Goal: Task Accomplishment & Management: Manage account settings

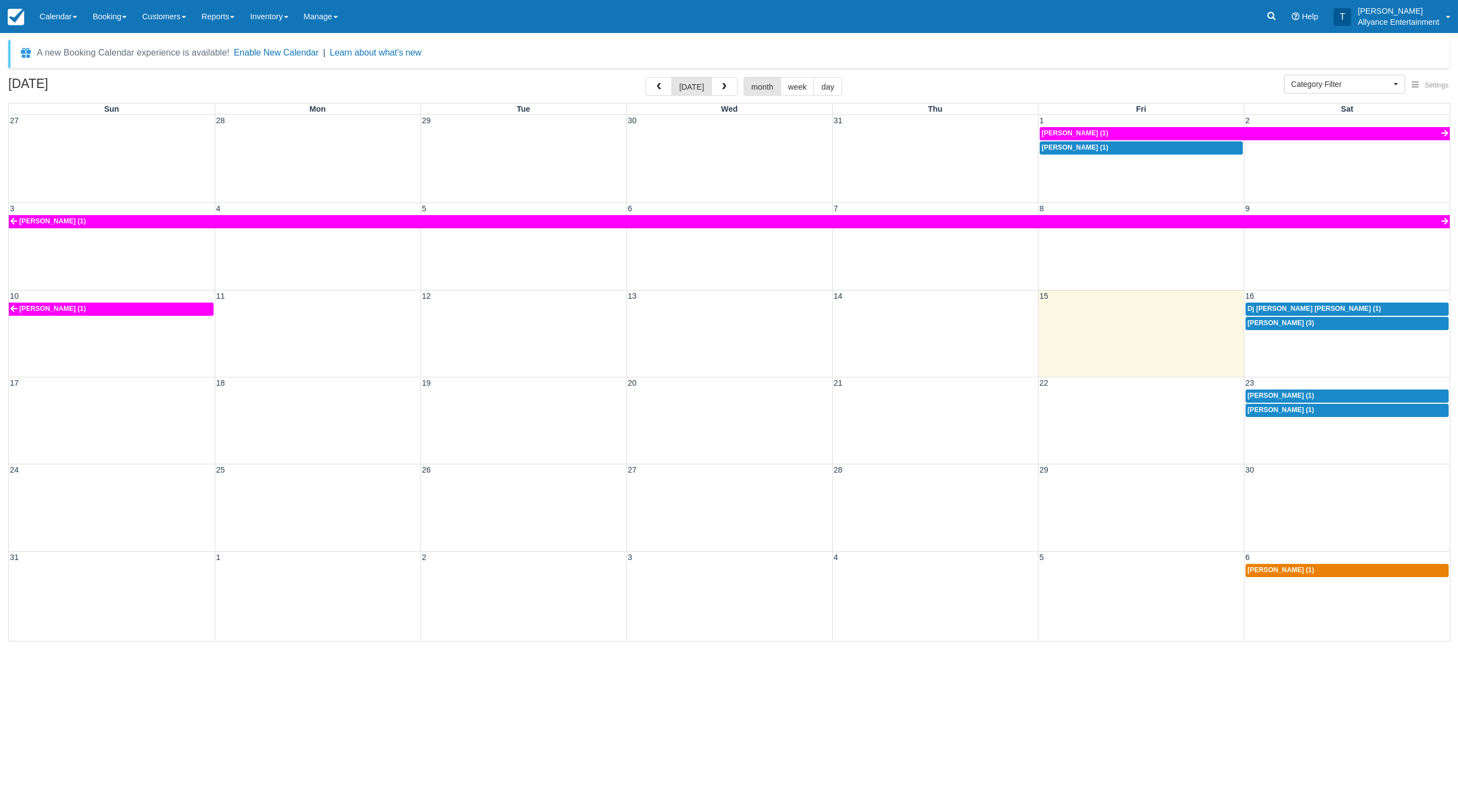
select select
click at [731, 87] on button "button" at bounding box center [724, 86] width 27 height 19
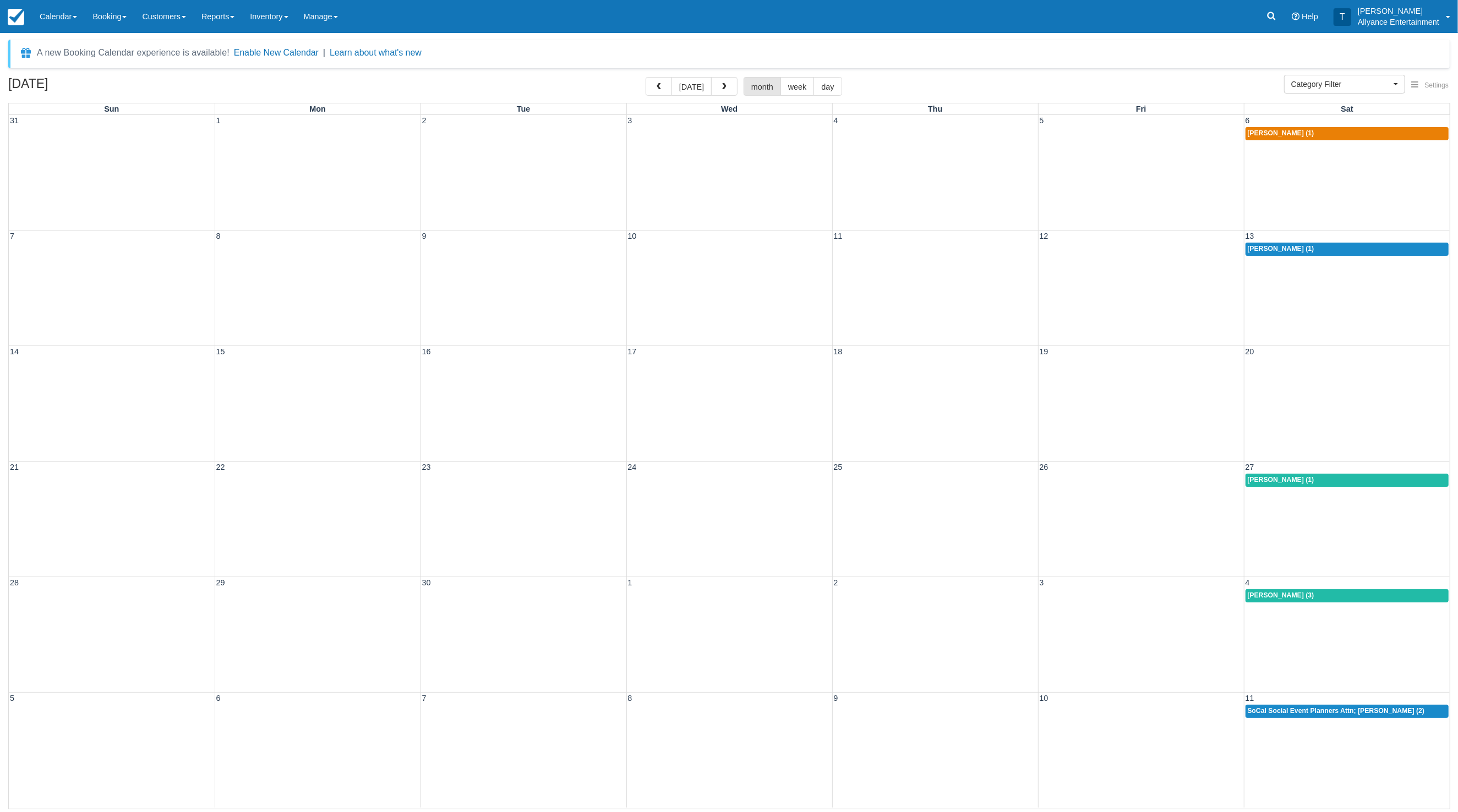
click at [1281, 520] on div "21 22 23 24 25 26 27 Angela Arista (1)" at bounding box center [729, 518] width 1441 height 115
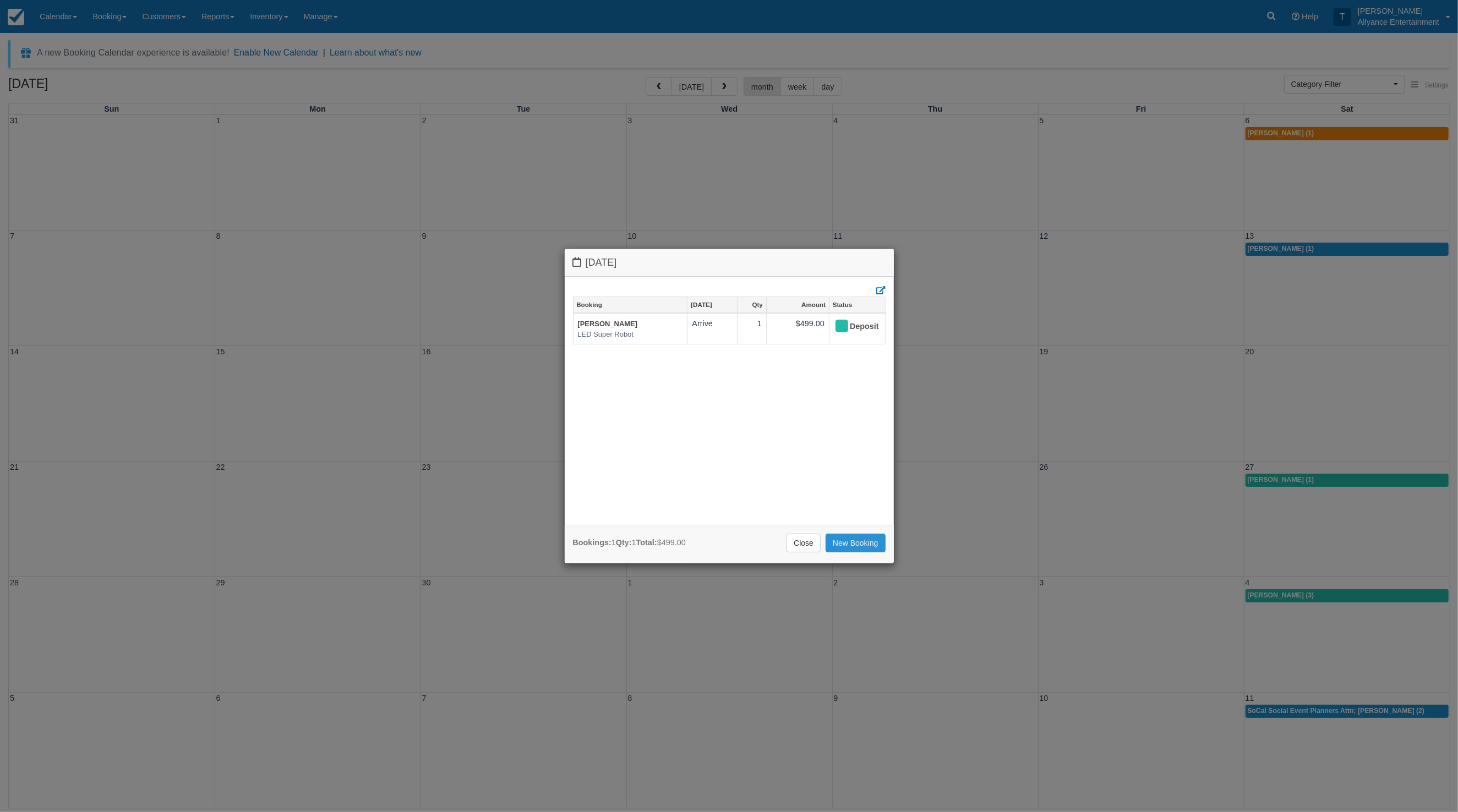
click at [852, 540] on link "New Booking" at bounding box center [856, 543] width 60 height 19
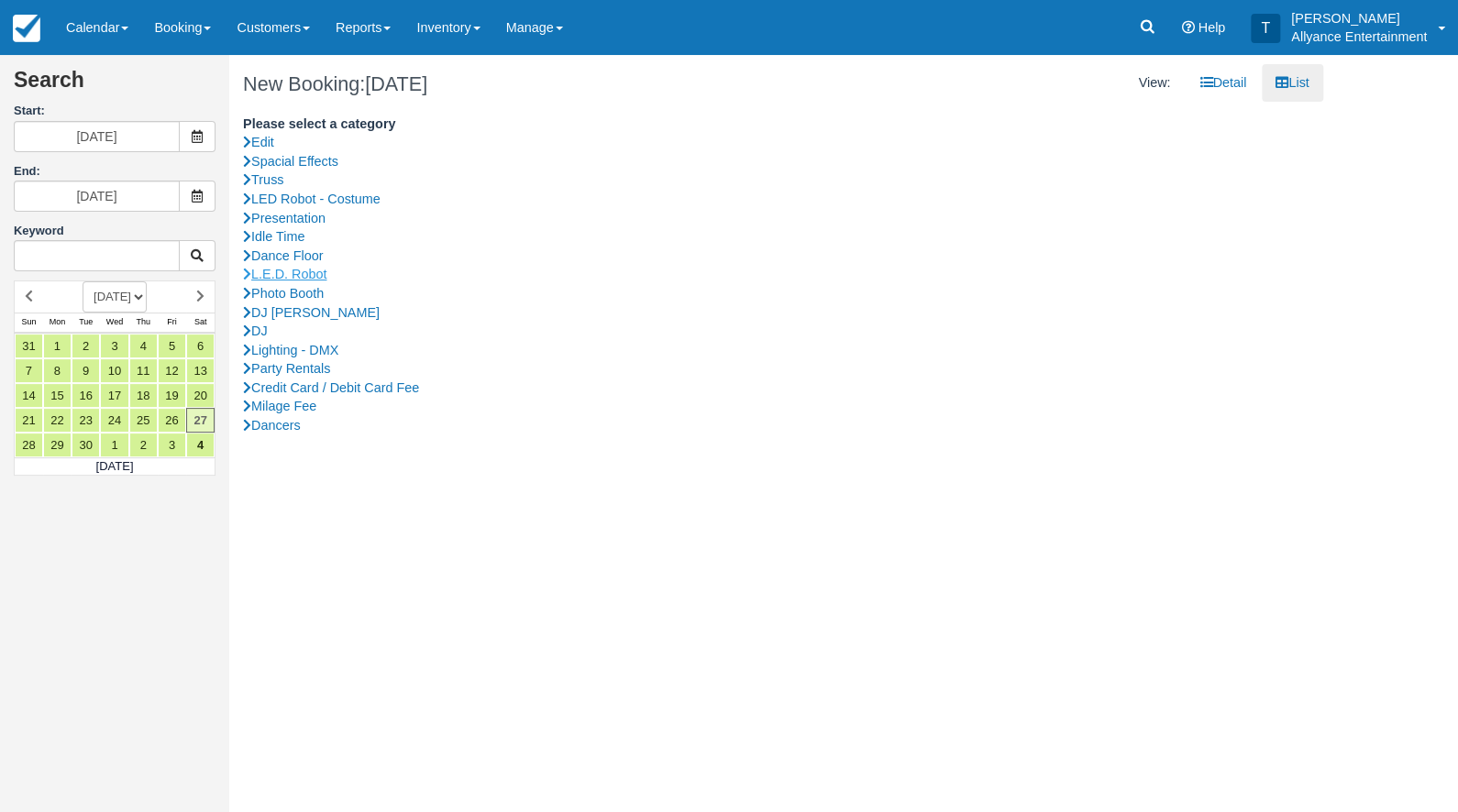
click at [319, 267] on link "L.E.D. Robot" at bounding box center [776, 274] width 1066 height 19
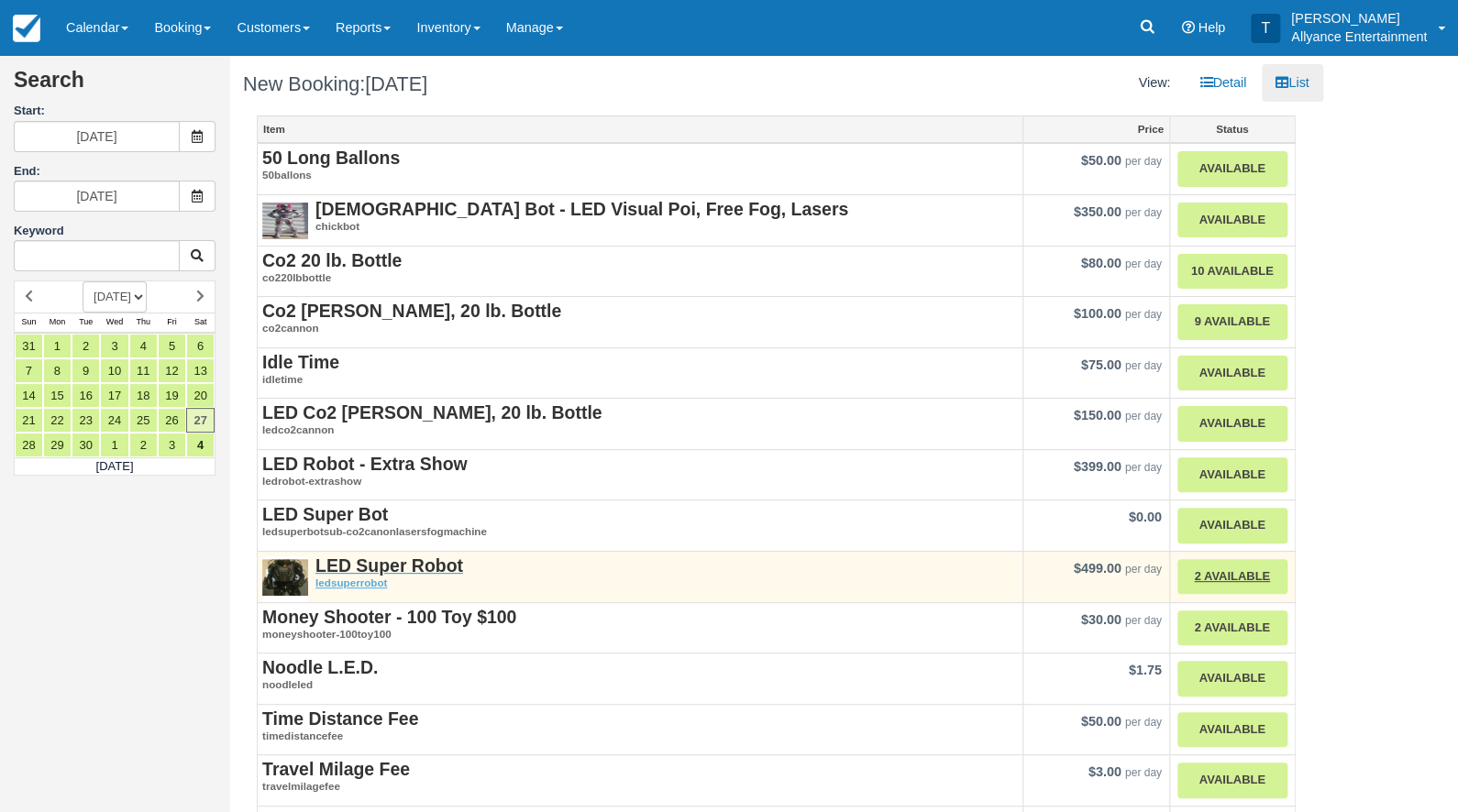
click at [433, 556] on strong "LED Super Robot" at bounding box center [389, 566] width 148 height 20
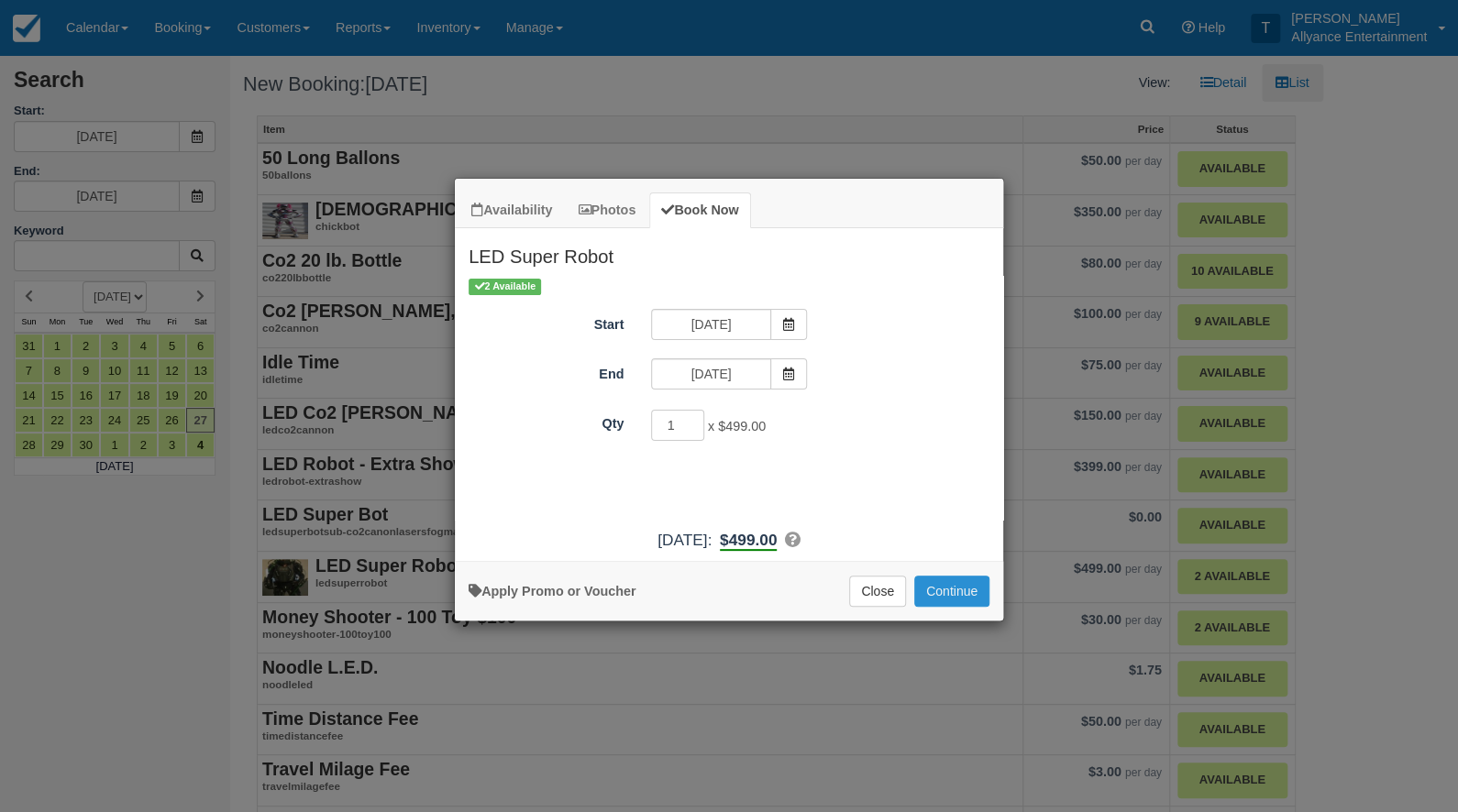
click at [957, 605] on button "Continue" at bounding box center [952, 591] width 75 height 31
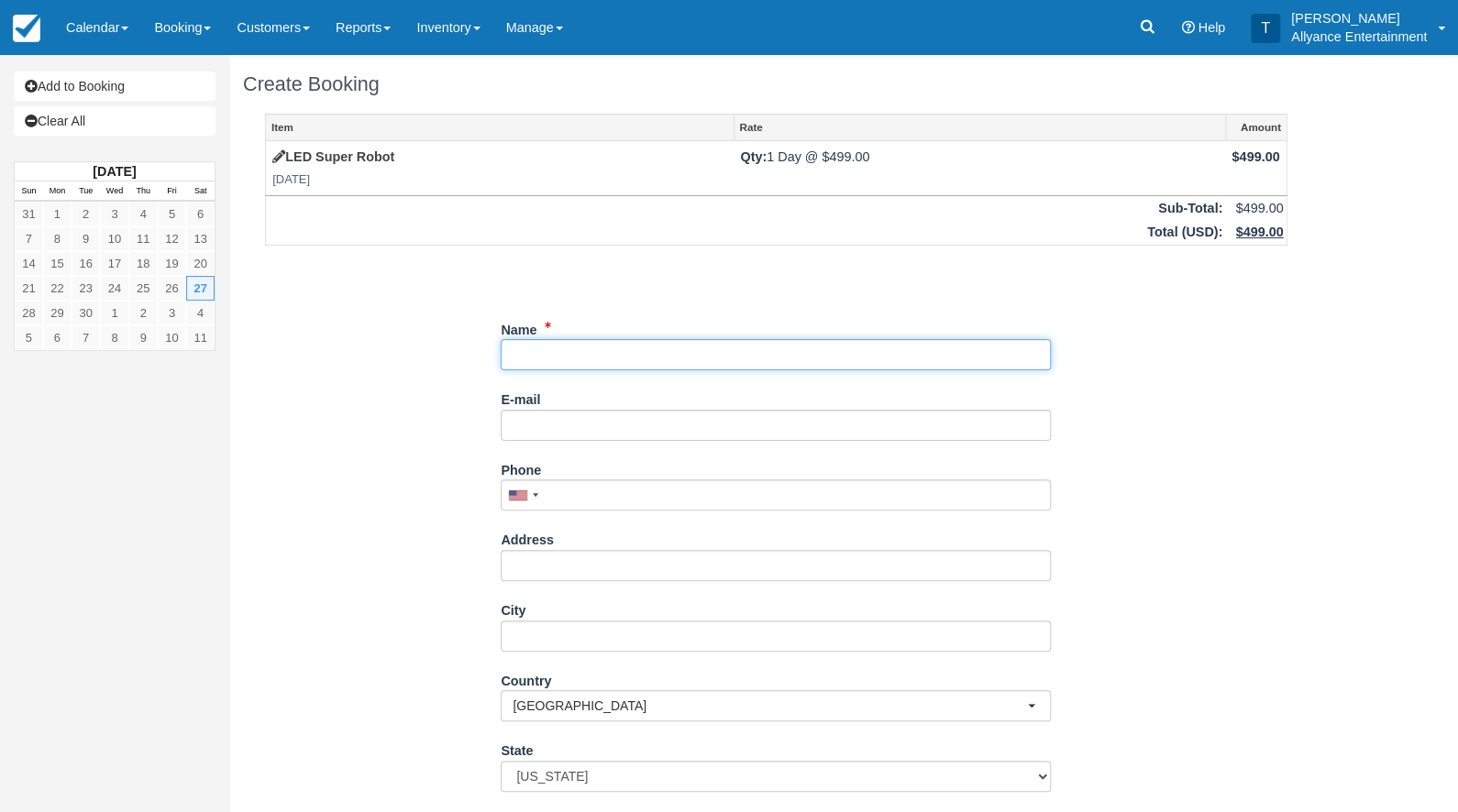
click at [591, 350] on input "Name" at bounding box center [776, 354] width 550 height 31
click at [539, 351] on input "Name" at bounding box center [776, 354] width 550 height 31
paste input "Karo Satelyan"
type input "Karo Satelyan"
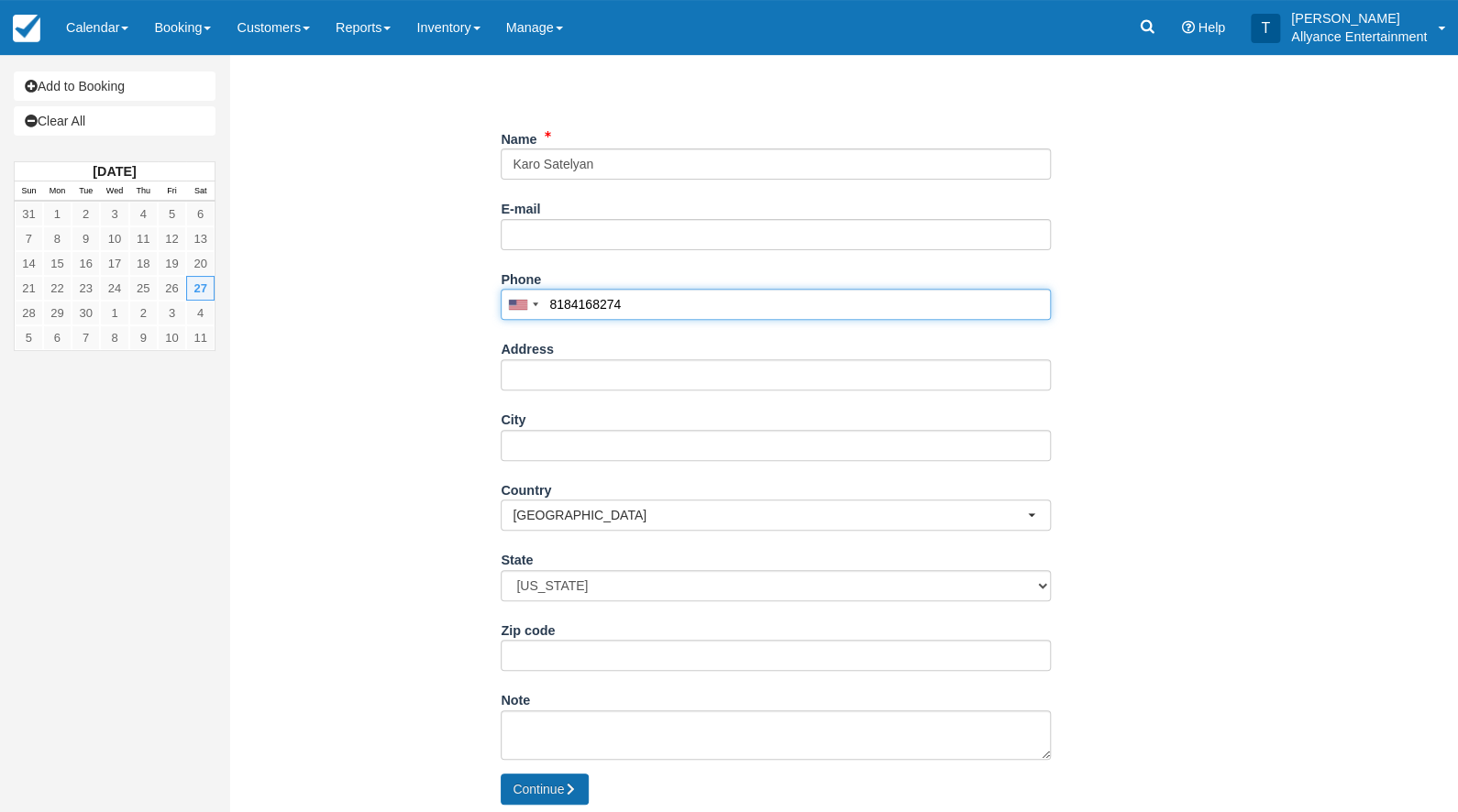
scroll to position [191, 0]
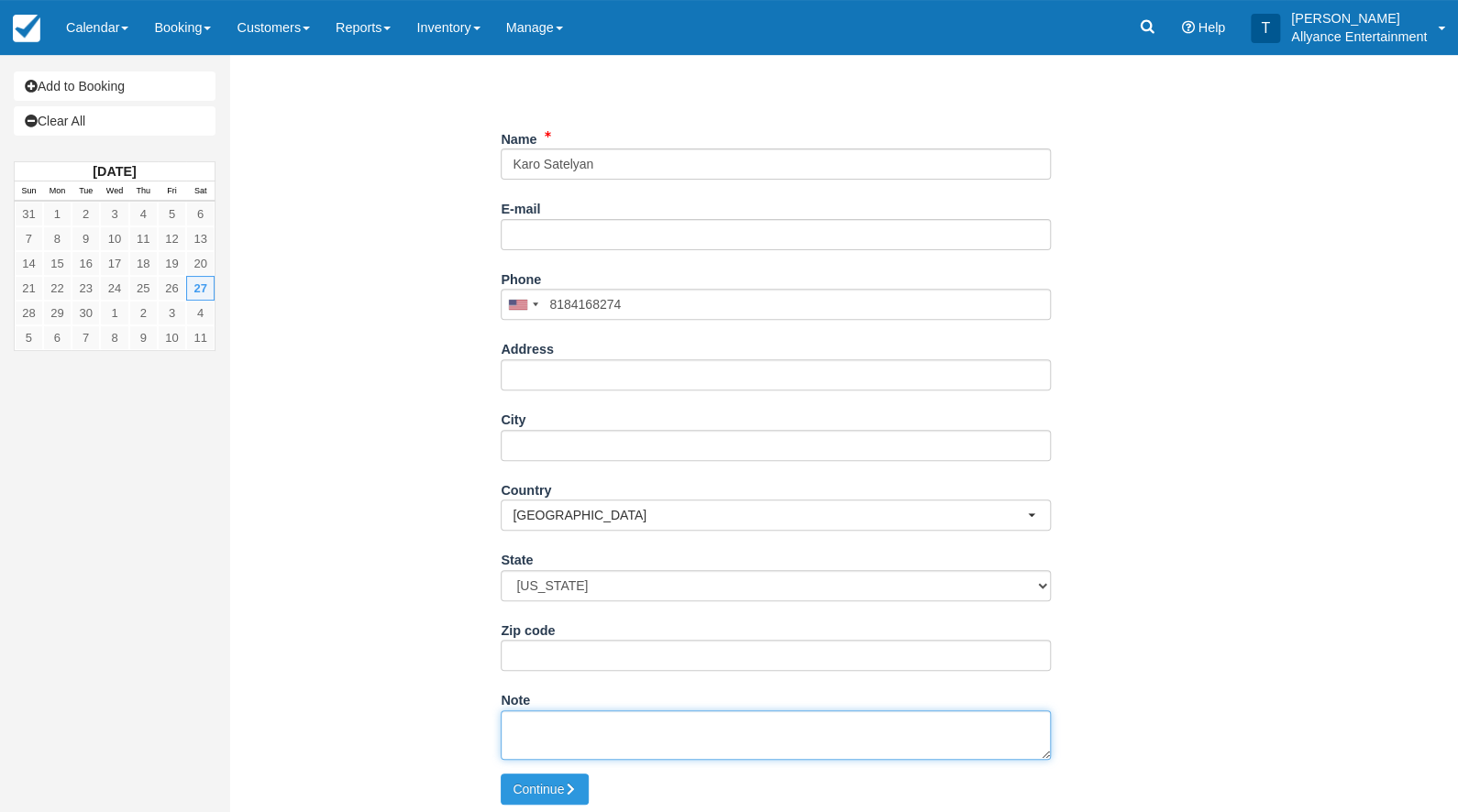
type input "(818) 416-8274"
click at [554, 721] on textarea "Note" at bounding box center [776, 735] width 550 height 49
click at [536, 720] on textarea "Note" at bounding box center [776, 735] width 550 height 49
paste textarea "Event: Sweet 16 (Milena) Date: 09/27/25 Time: 9:30pm Place: REFLECTION VENUE HA…"
paste textarea "Event Location; Times; Show Up pm, Start pm. Note; If start time gets delayed 1…"
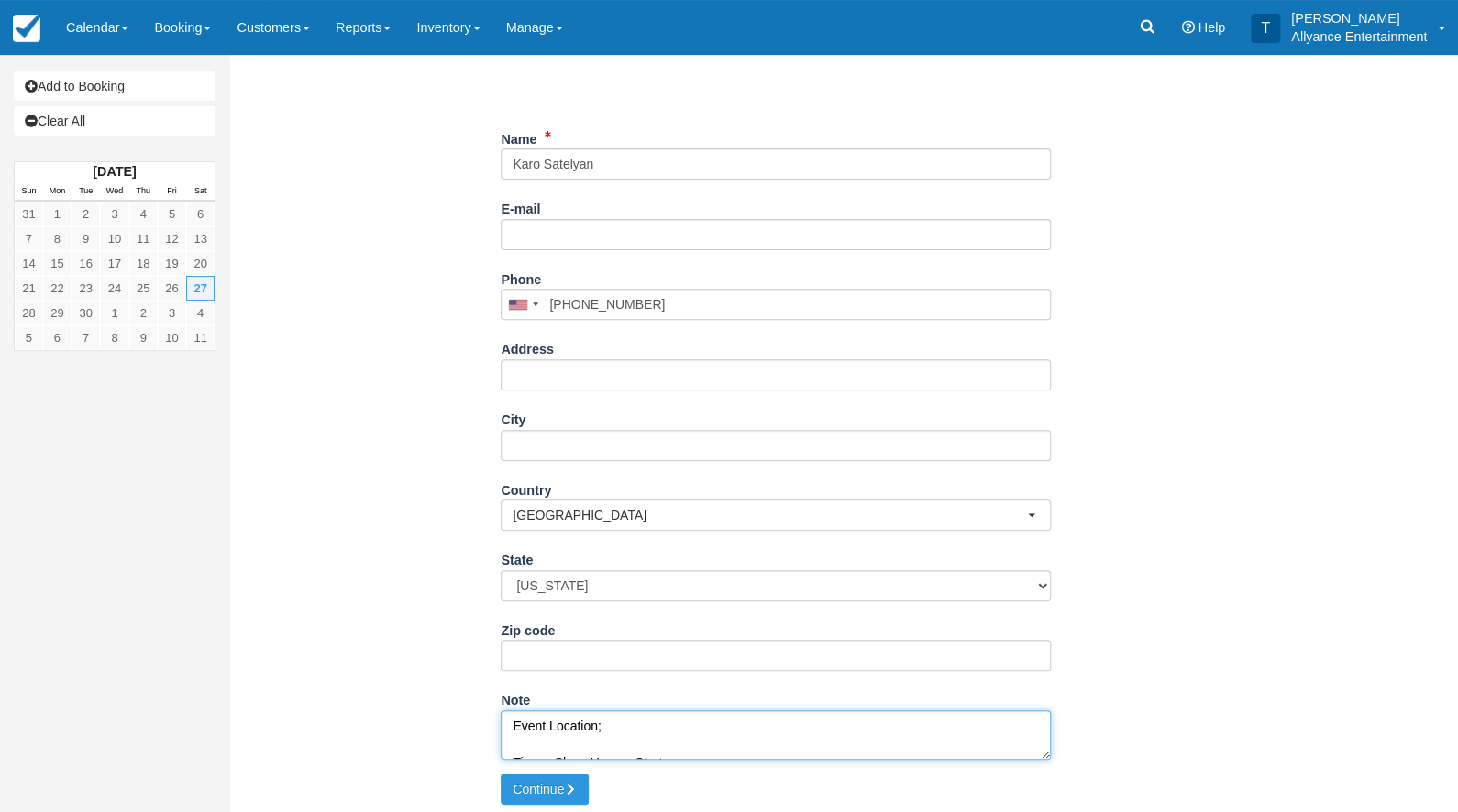
scroll to position [143, 0]
drag, startPoint x: 595, startPoint y: 726, endPoint x: 508, endPoint y: 723, distance: 87.1
click at [508, 723] on textarea "Event: Sweet 16 (Milena) Date: 09/27/25 Time: 9:30pm Place: REFLECTION VENUE HA…" at bounding box center [776, 735] width 550 height 49
drag, startPoint x: 504, startPoint y: 719, endPoint x: 736, endPoint y: 729, distance: 232.2
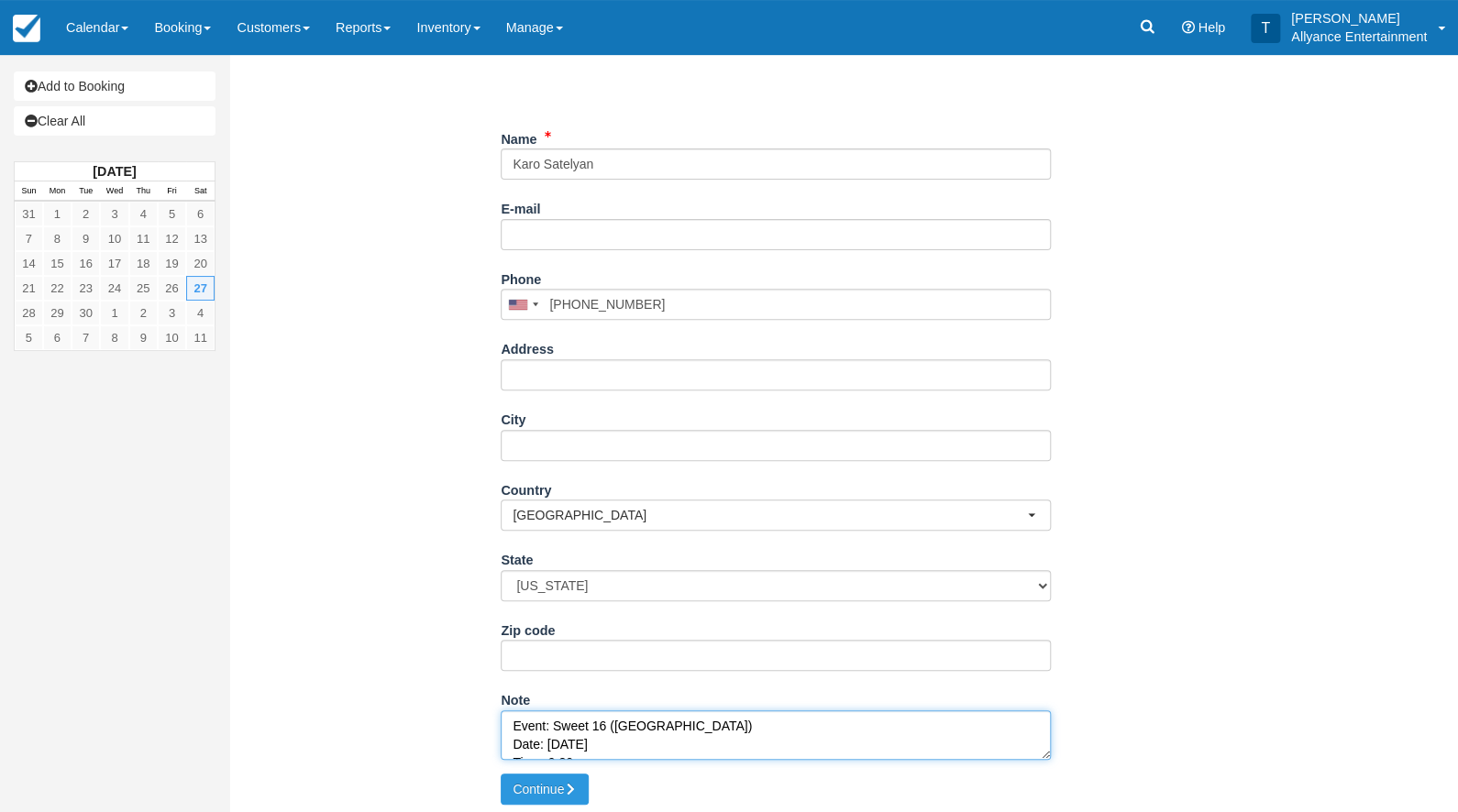
click at [736, 729] on textarea "Event: Sweet 16 (Milena) Date: 09/27/25 Time: 9:30pm Place: REFLECTION VENUE HA…" at bounding box center [776, 735] width 550 height 49
click at [697, 725] on textarea "Event: Sweet 16 (Milena) Date: 09/27/25 Time: 9:30pm Place: REFLECTION VENUE HA…" at bounding box center [776, 735] width 550 height 49
drag, startPoint x: 675, startPoint y: 724, endPoint x: 507, endPoint y: 720, distance: 168.0
click at [507, 720] on textarea "Event: Sweet 16 (Milena) Date: 09/27/25 Time: 9:30pm Place: REFLECTION VENUE HA…" at bounding box center [776, 735] width 550 height 49
paste textarea "Event Location;"
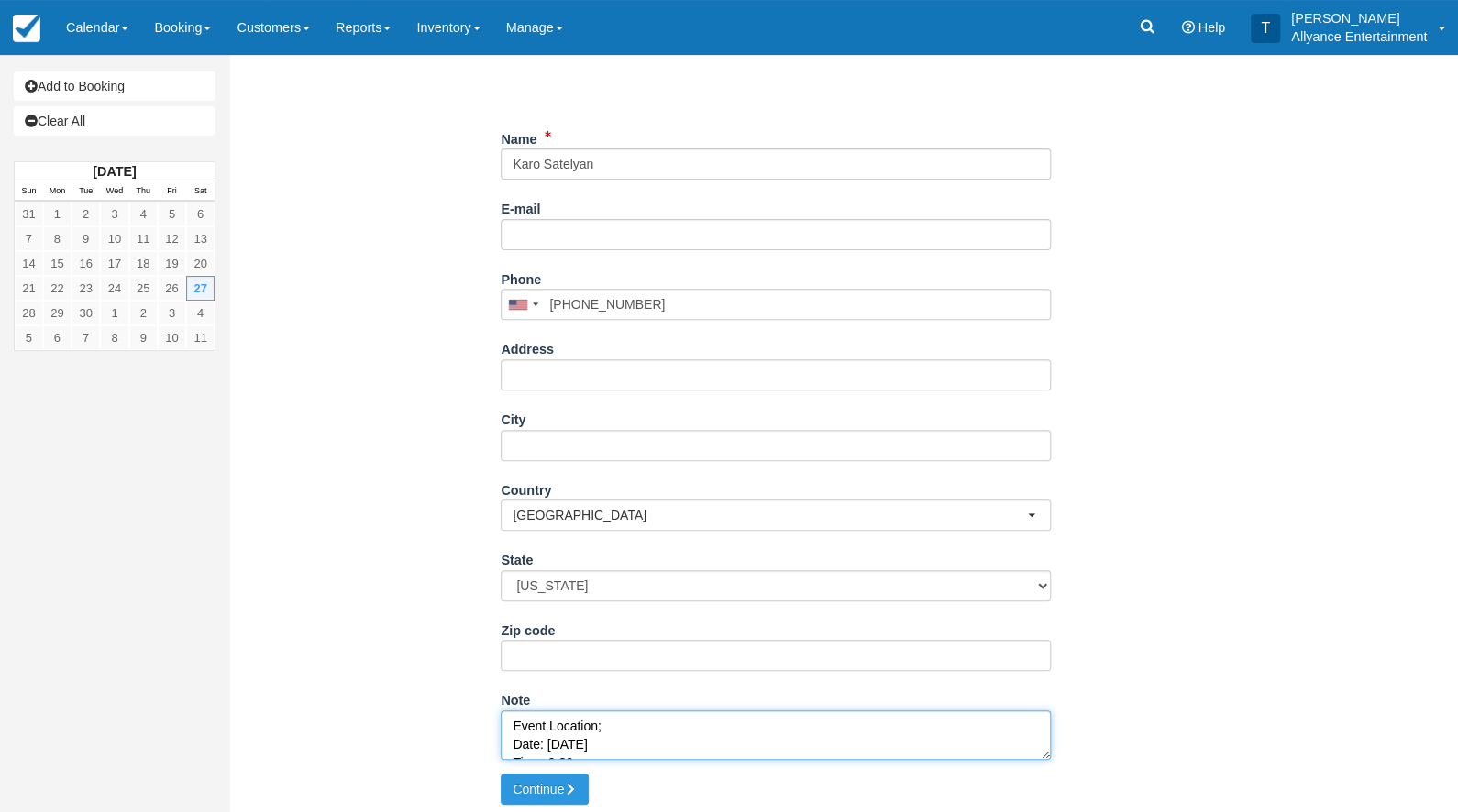
drag, startPoint x: 620, startPoint y: 739, endPoint x: 475, endPoint y: 730, distance: 145.3
click at [475, 730] on div "Item Rate Amount LED Super Robot Sat Sep 27, 2025 Qty: 1 Day @ $499.00 $499.00 …" at bounding box center [776, 348] width 1066 height 851
drag, startPoint x: 594, startPoint y: 724, endPoint x: 503, endPoint y: 723, distance: 91.0
click at [503, 723] on textarea "Event Location; Time: 9:30pm Place: REFLECTION VENUE HARMONY BALLROOM Address: …" at bounding box center [776, 735] width 550 height 49
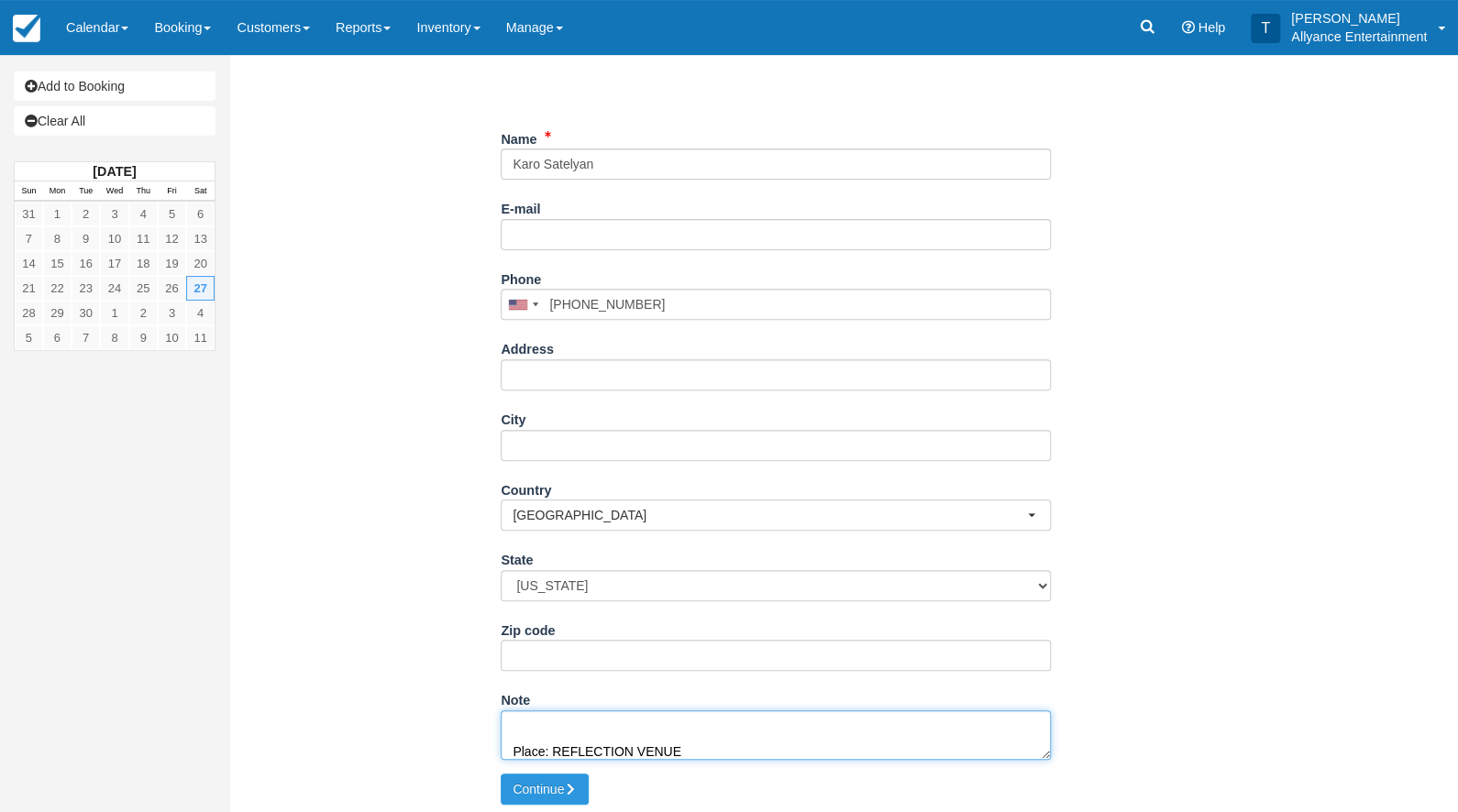
drag, startPoint x: 550, startPoint y: 743, endPoint x: 500, endPoint y: 743, distance: 50.0
click at [501, 743] on textarea "Event Location; Place: REFLECTION VENUE HARMONY BALLROOM Address: 109 EAST HARV…" at bounding box center [776, 735] width 550 height 49
click at [510, 735] on textarea "Event Location; REFLECTION VENUE HARMONY BALLROOM Address: 109 EAST HARVARD ST.…" at bounding box center [776, 735] width 550 height 49
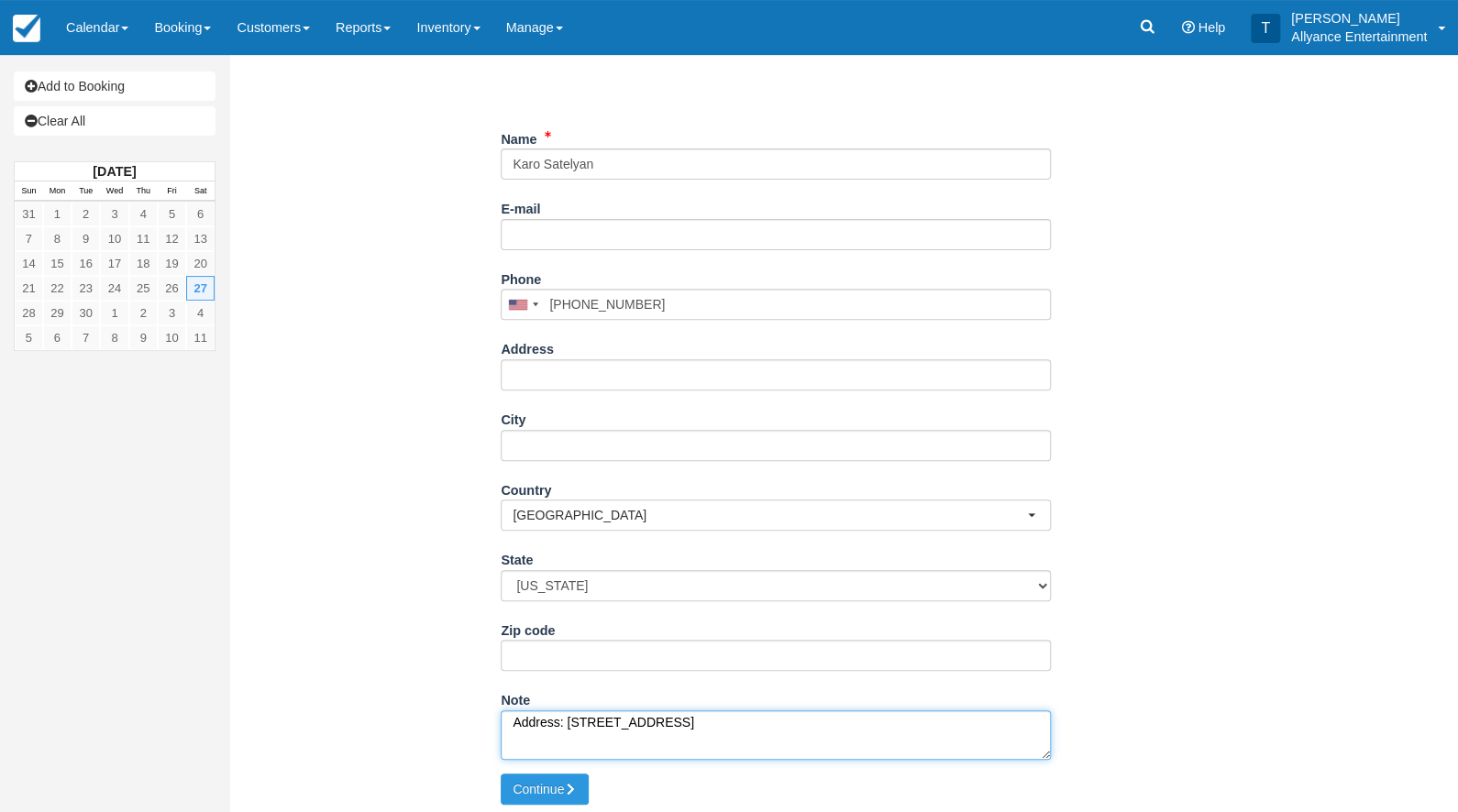
click at [509, 738] on textarea "Event Location; REFLECTION VENUE HARMONY BALLROOM Address: 109 EAST HARVARD ST.…" at bounding box center [776, 735] width 550 height 49
drag, startPoint x: 702, startPoint y: 738, endPoint x: 552, endPoint y: 737, distance: 150.0
click at [552, 737] on textarea "Event Location; REFLECTION VENUE HARMONY BALLROOM Address: 109 EAST HARVARD ST.…" at bounding box center [776, 735] width 550 height 49
click at [551, 737] on textarea "Event Location; REFLECTION VENUE HARMONY BALLROOM Address: 109 EAST HARVARD ST.…" at bounding box center [776, 735] width 550 height 49
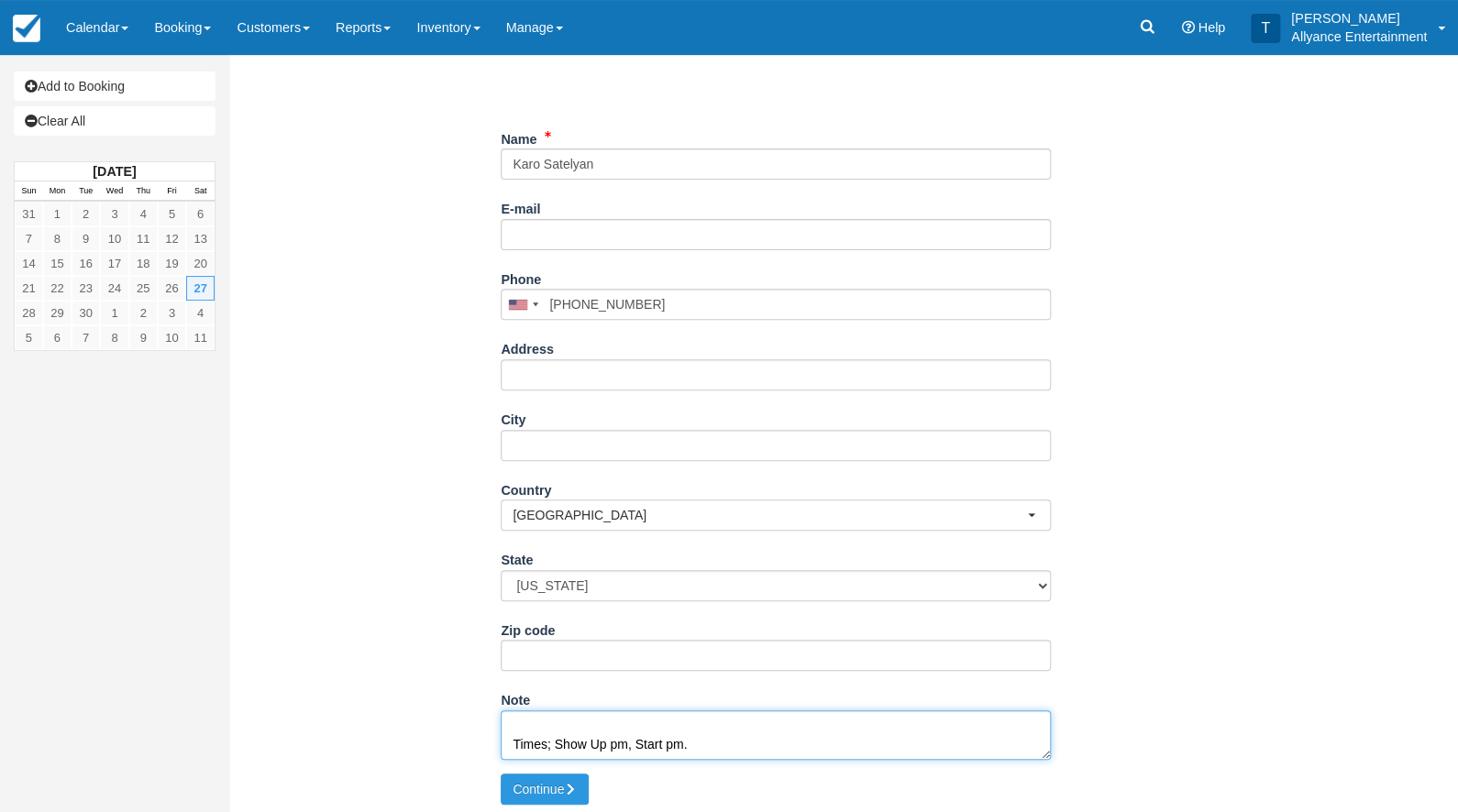
click at [667, 740] on textarea "Event Location; REFLECTION VENUE HARMONY BALLROOM Address: 109 EAST HARVARD ST.…" at bounding box center [776, 735] width 550 height 49
click at [576, 738] on textarea "Event Location; REFLECTION VENUE HARMONY BALLROOM Address: 109 EAST HARVARD ST.…" at bounding box center [776, 735] width 550 height 49
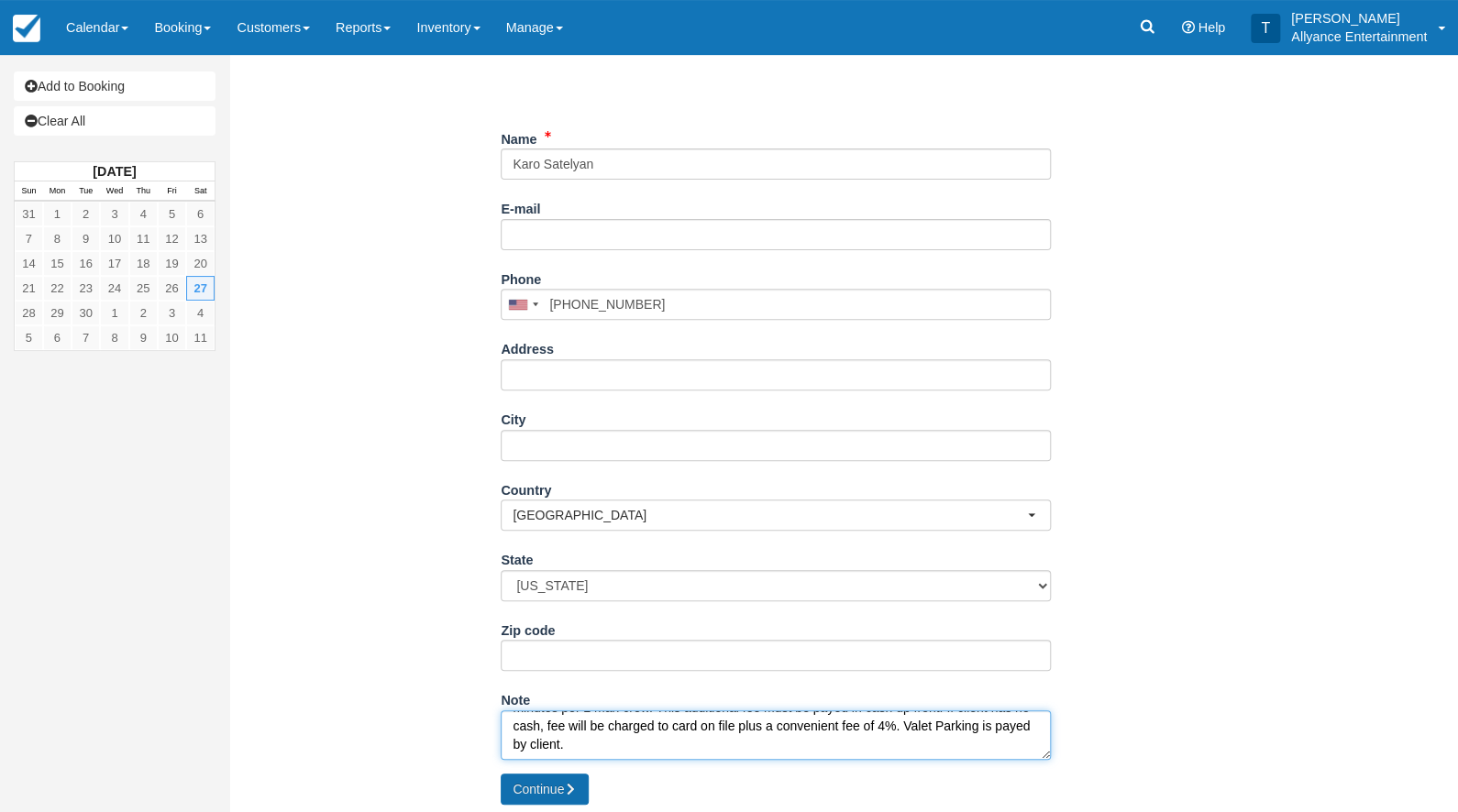
type textarea "Event Location; REFLECTION VENUE HARMONY BALLROOM Address: 109 EAST HARVARD ST.…"
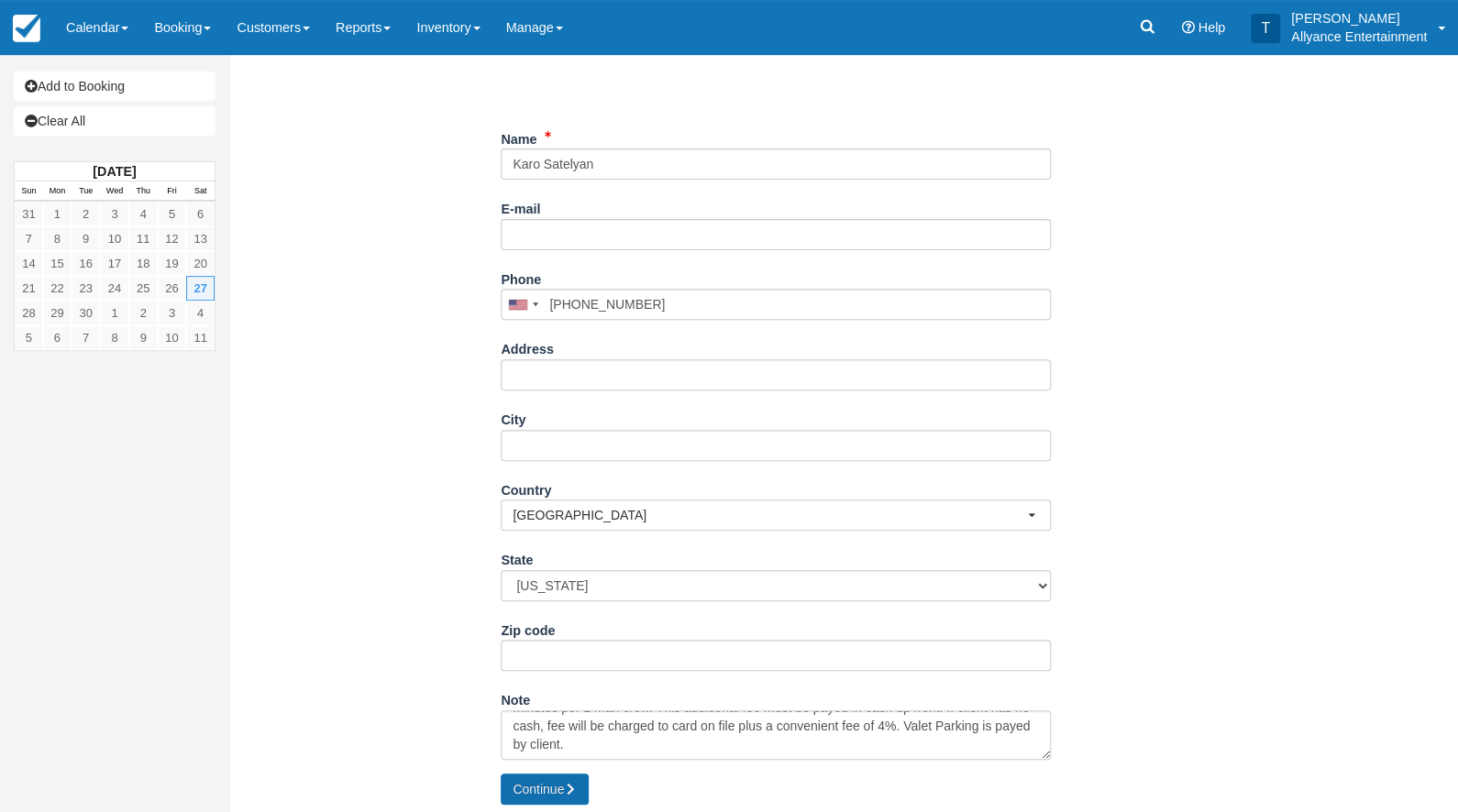
click at [531, 775] on button "Continue" at bounding box center [545, 790] width 88 height 31
type input "+18184168274"
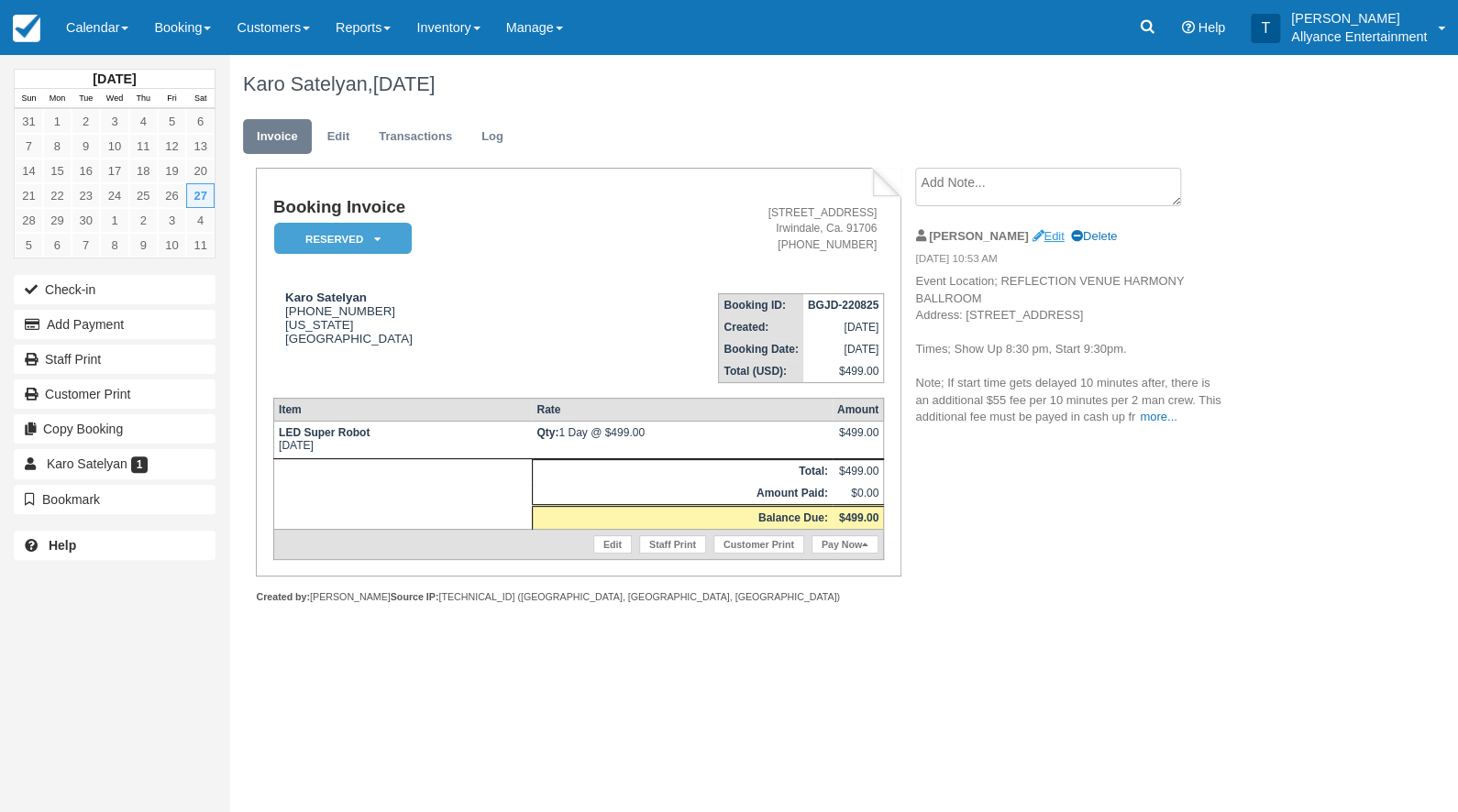
click at [1031, 235] on link "Edit" at bounding box center [1047, 236] width 32 height 14
type textarea "Event Location; REFLECTION VENUE HARMONY BALLROOM Address: 109 EAST HARVARD ST.…"
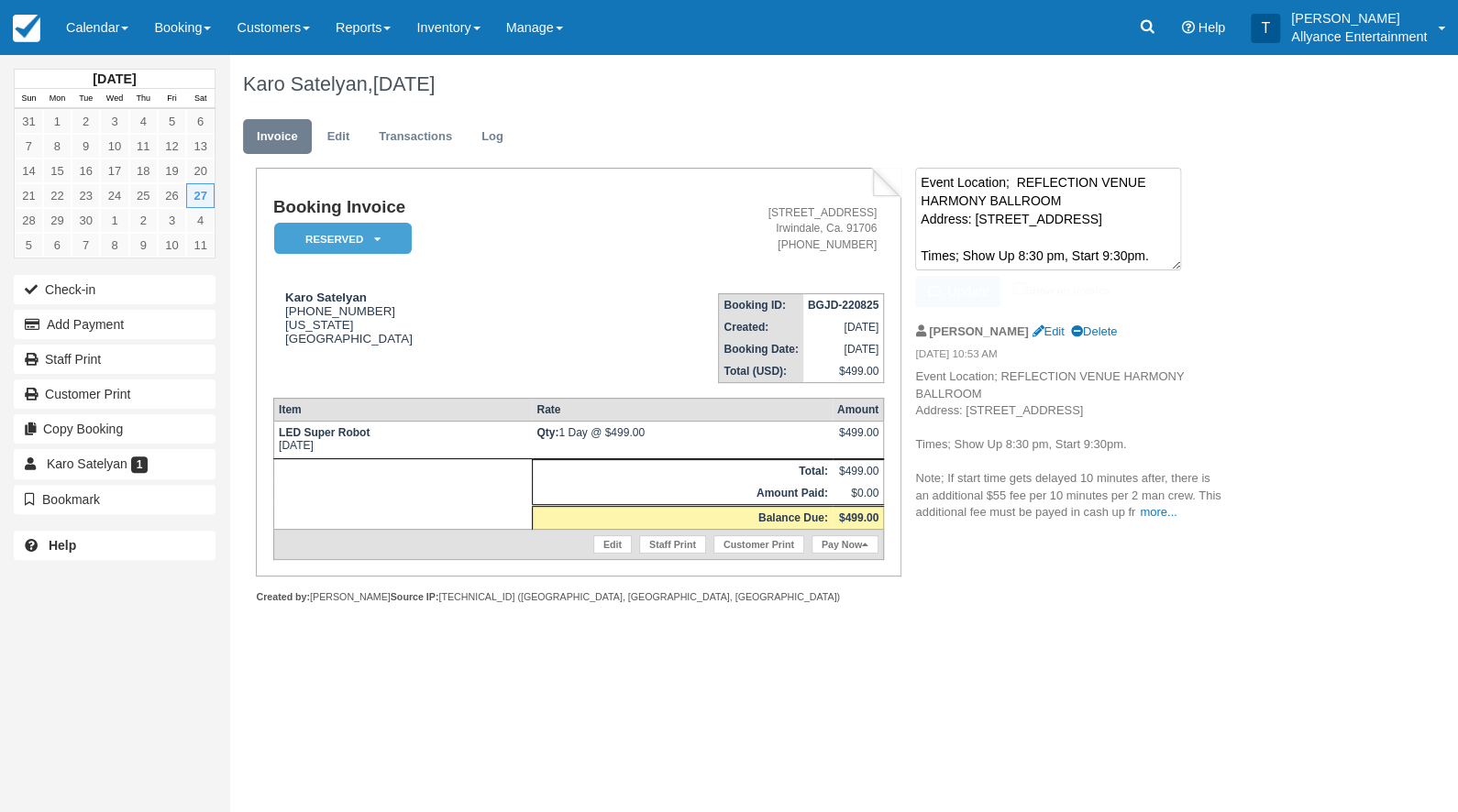
scroll to position [165, 0]
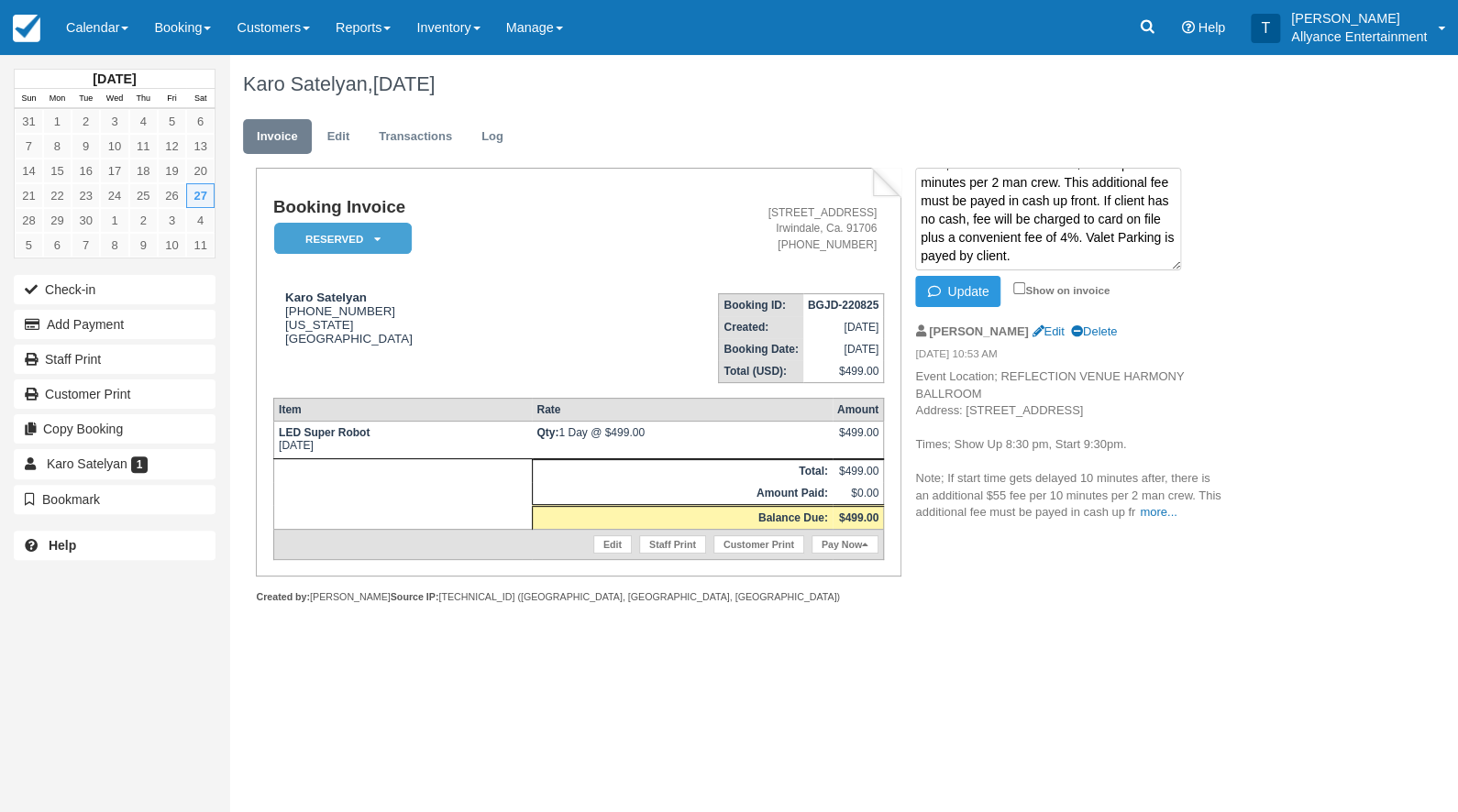
drag, startPoint x: 1022, startPoint y: 286, endPoint x: 1012, endPoint y: 288, distance: 10.2
click at [1021, 286] on input "Show on invoice" at bounding box center [1019, 289] width 12 height 12
checkbox input "true"
click at [979, 287] on button "Update" at bounding box center [958, 292] width 85 height 31
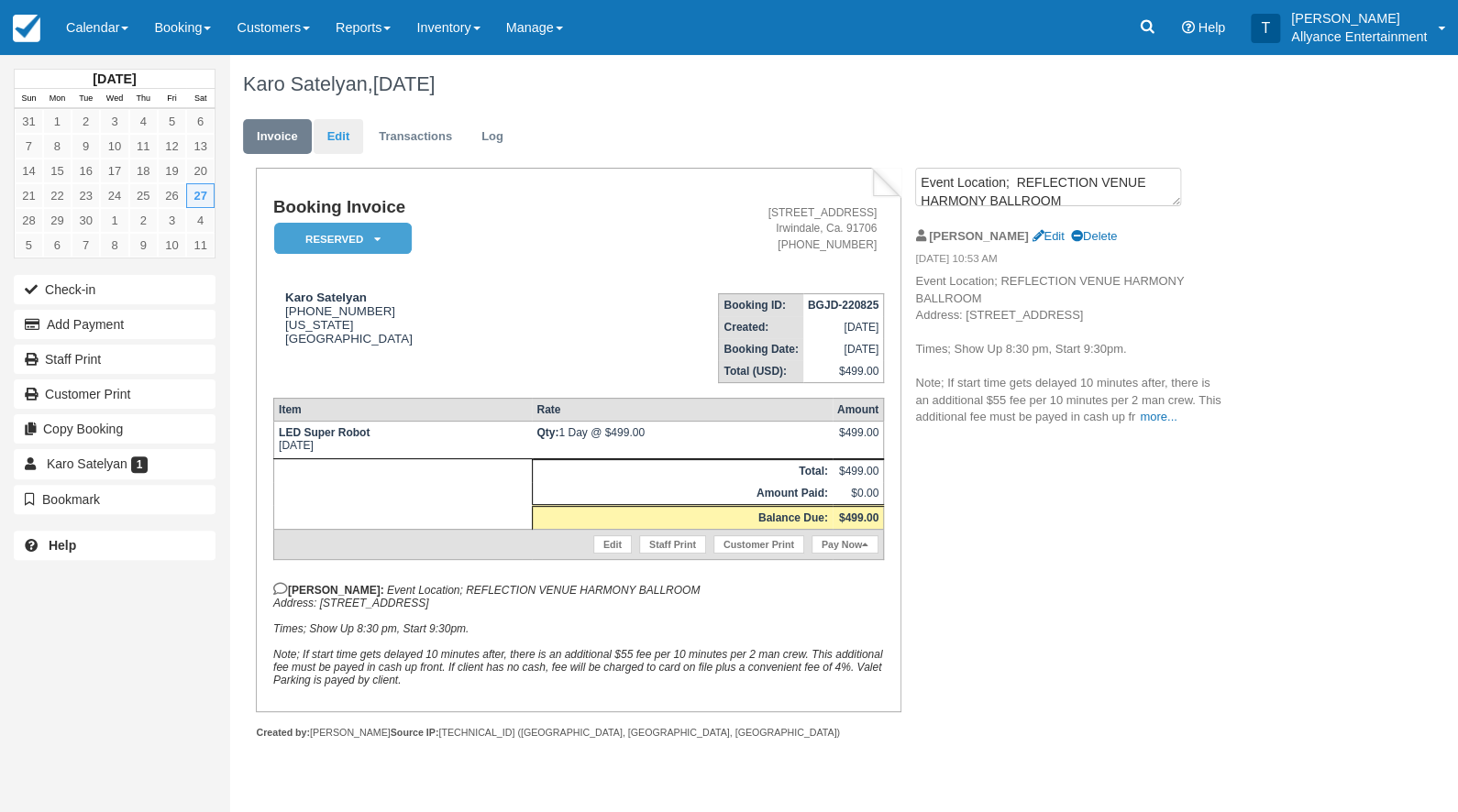
click at [340, 138] on link "Edit" at bounding box center [338, 136] width 49 height 36
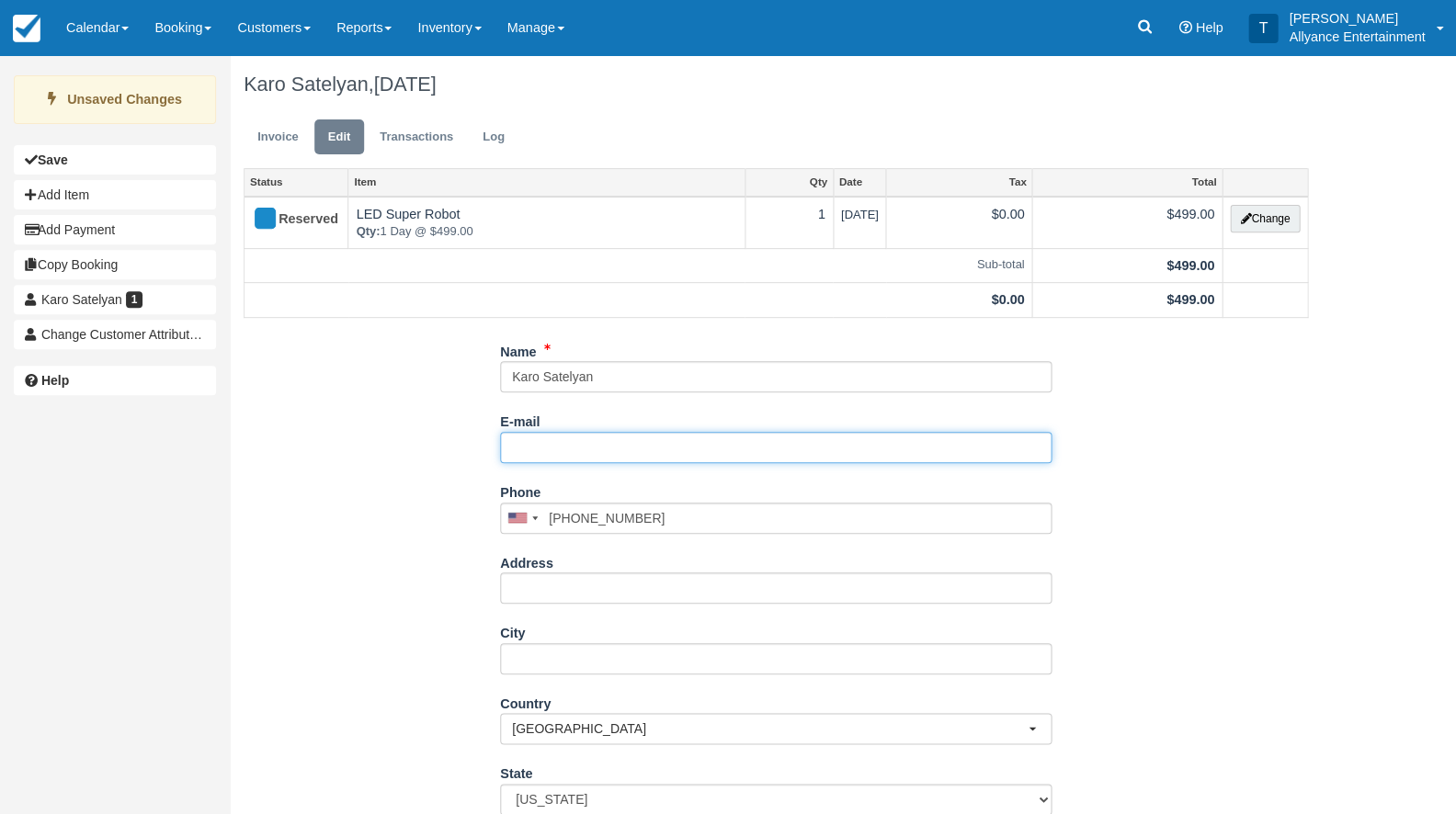
paste input "[EMAIL_ADDRESS][DOMAIN_NAME]"
type input "Ksatelyan@yahoo.com"
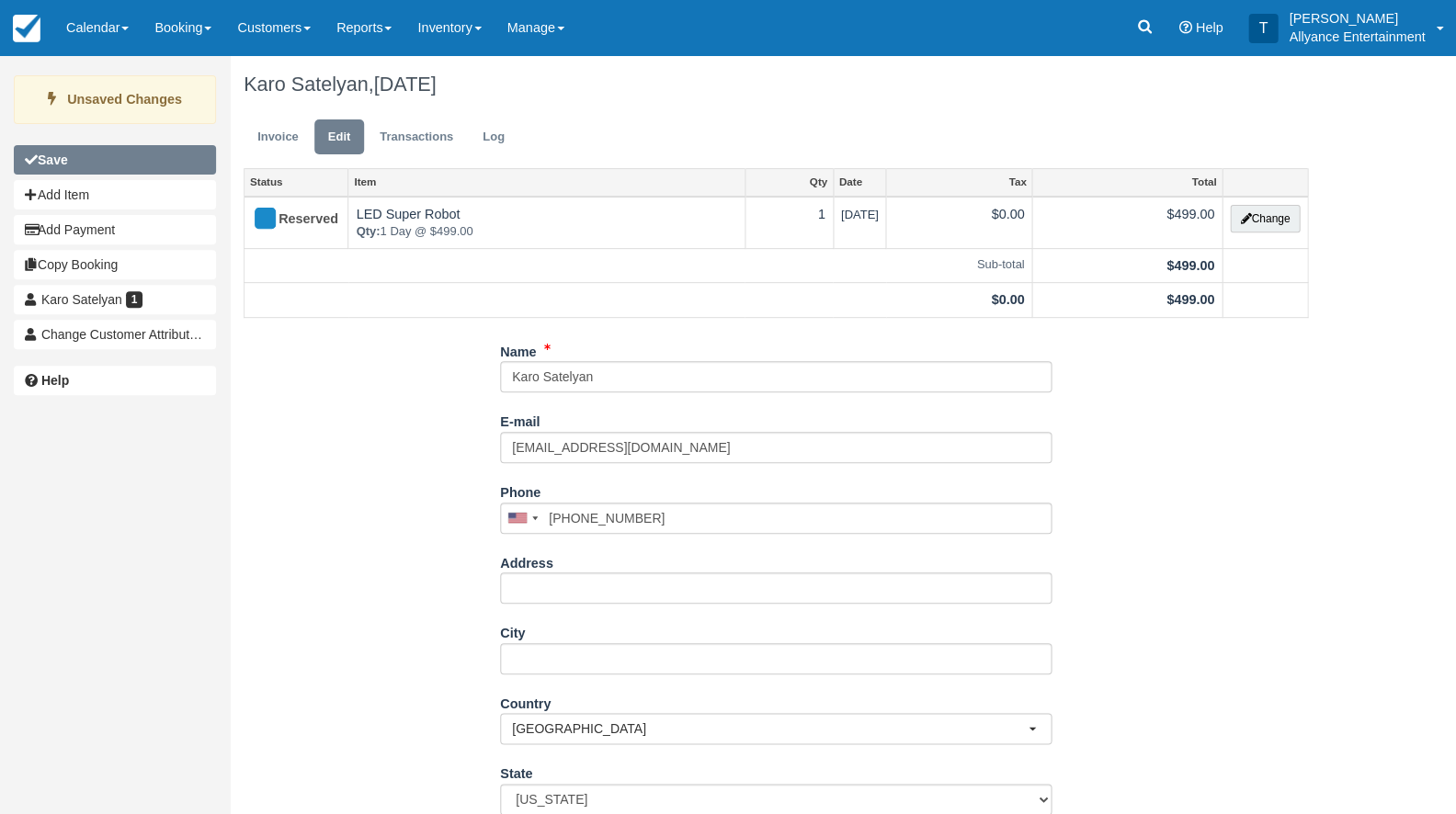
click at [107, 162] on button "Save" at bounding box center [114, 160] width 202 height 29
type input "+18184168274"
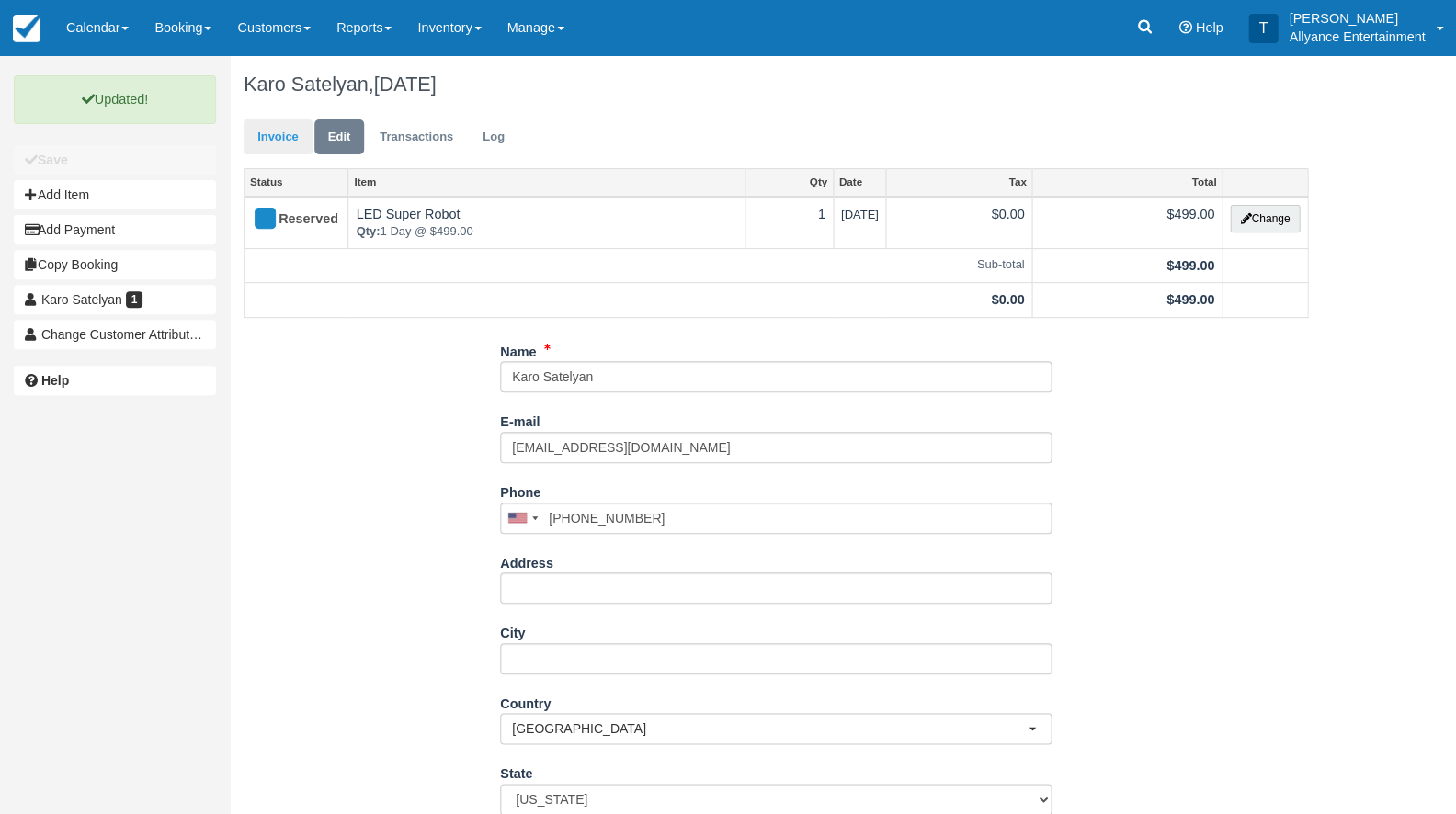
click at [272, 137] on link "Invoice" at bounding box center [278, 136] width 69 height 36
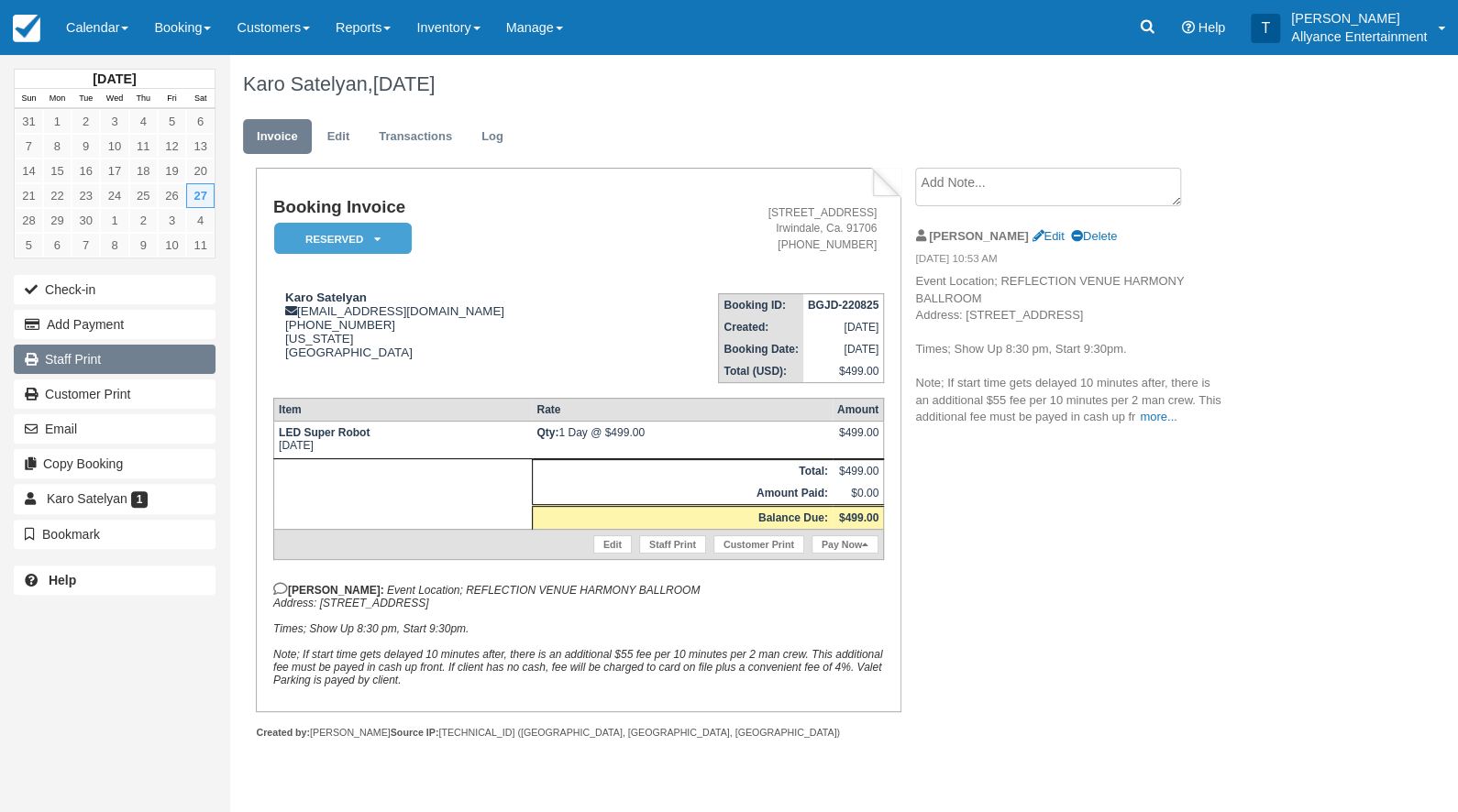
click at [154, 355] on link "Staff Print" at bounding box center [114, 359] width 202 height 29
click at [405, 136] on link "Transactions" at bounding box center [415, 136] width 100 height 36
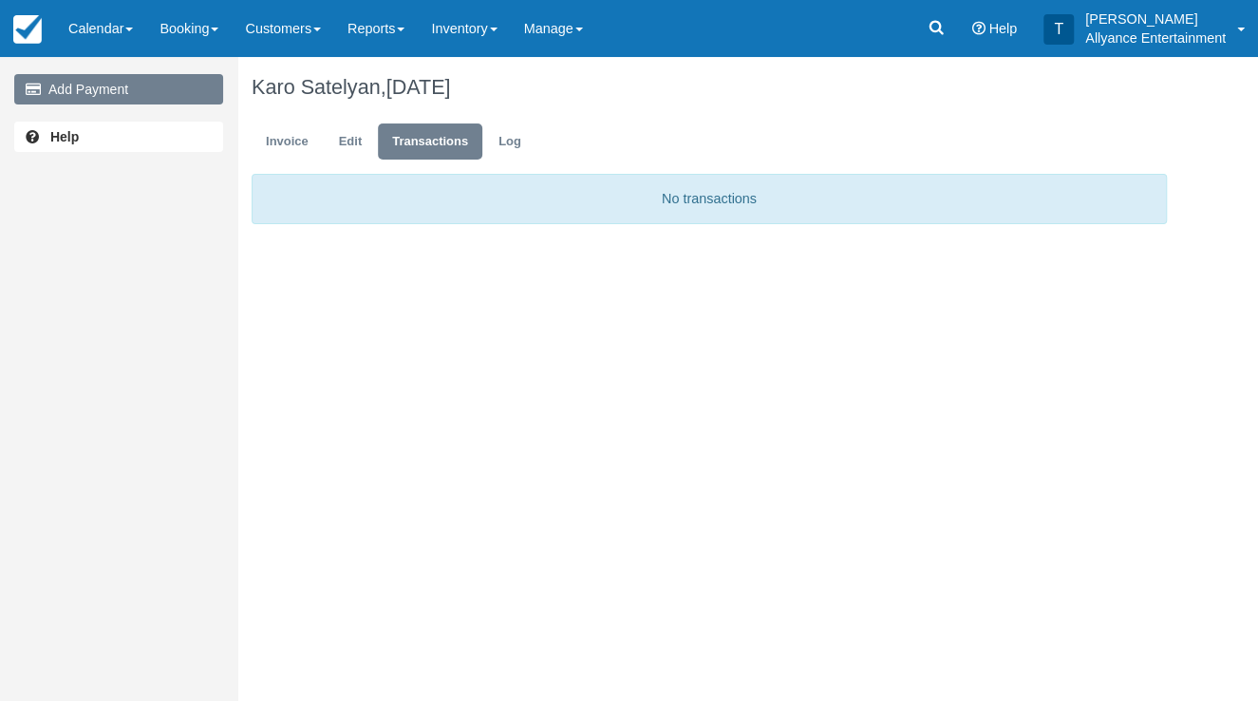
click at [98, 91] on link "Add Payment" at bounding box center [118, 89] width 209 height 30
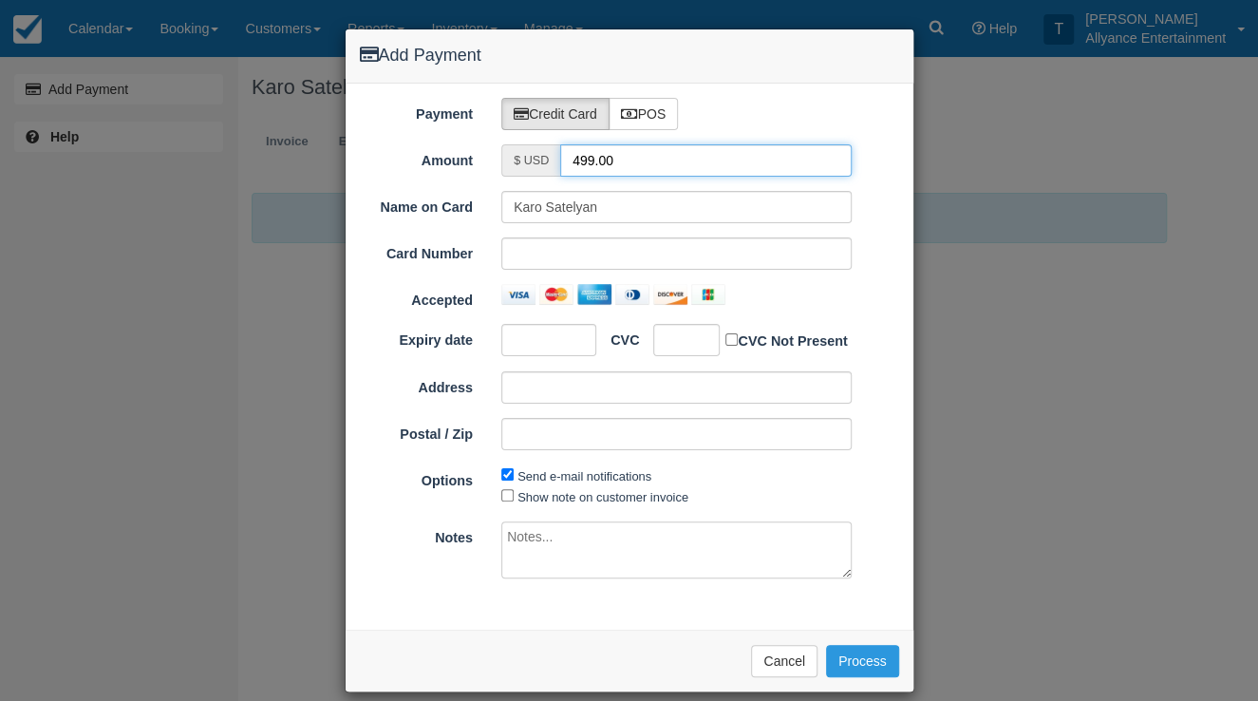
drag, startPoint x: 594, startPoint y: 156, endPoint x: 554, endPoint y: 160, distance: 40.1
click at [554, 160] on div "$ USD 499.00" at bounding box center [676, 160] width 350 height 32
type input "300.00"
click at [643, 104] on label "POS" at bounding box center [644, 114] width 70 height 32
radio input "true"
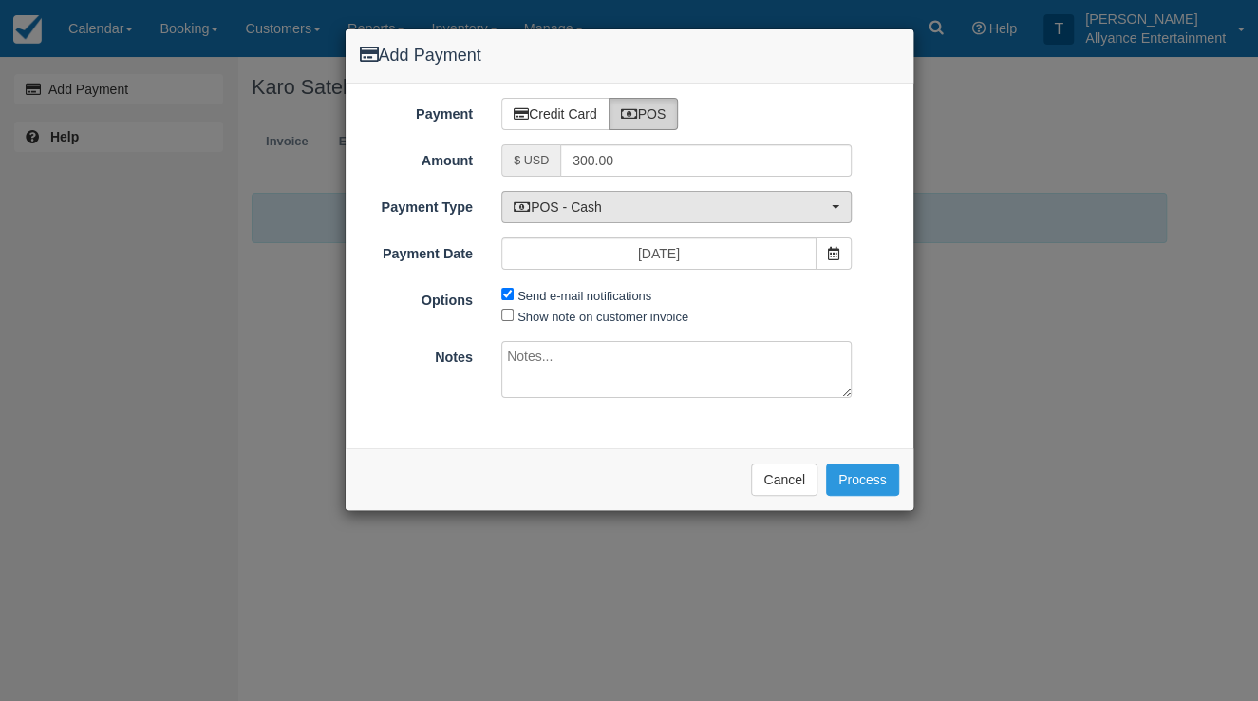
click at [842, 209] on button "POS - Cash" at bounding box center [676, 207] width 350 height 32
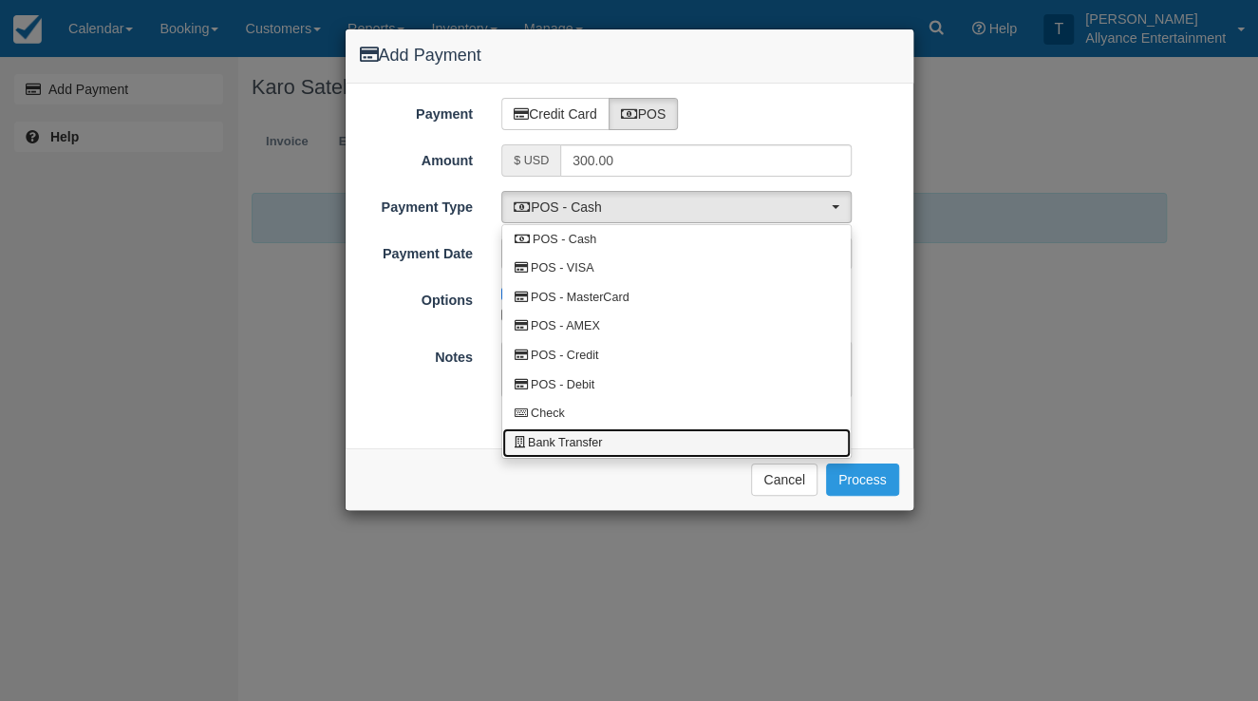
drag, startPoint x: 576, startPoint y: 439, endPoint x: 564, endPoint y: 437, distance: 11.6
click at [576, 439] on span "Bank Transfer" at bounding box center [565, 443] width 74 height 17
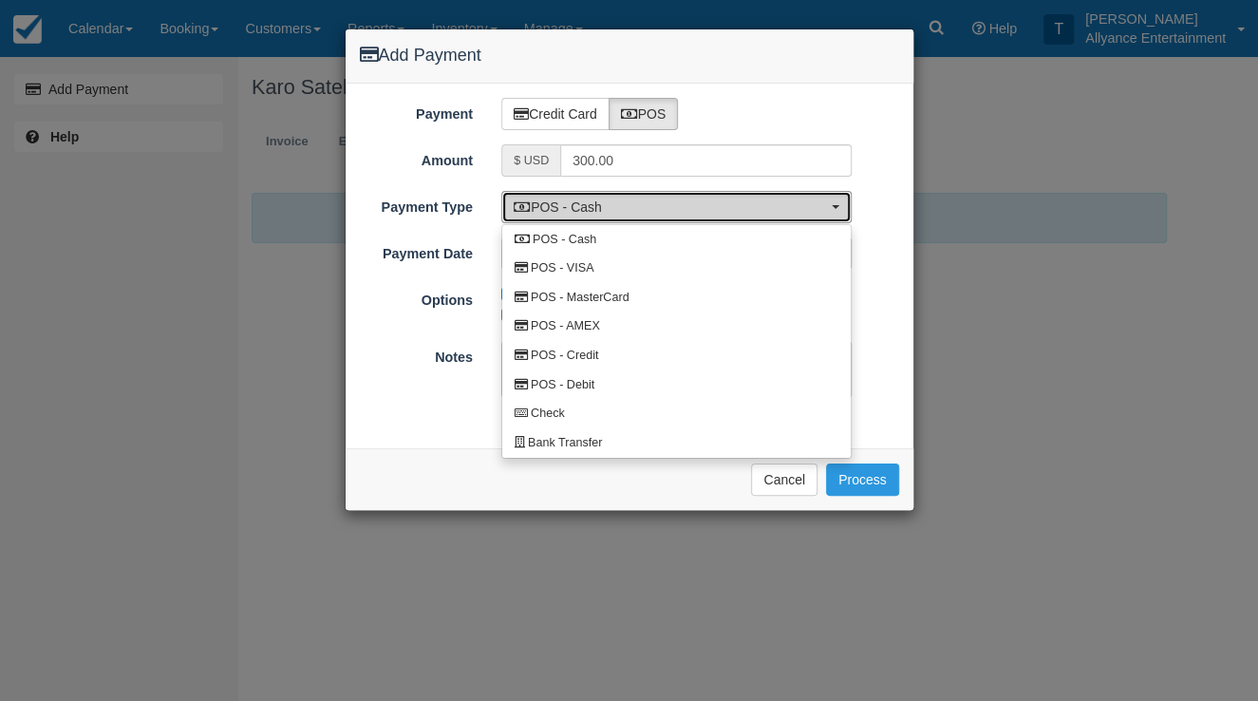
select select "BANK"
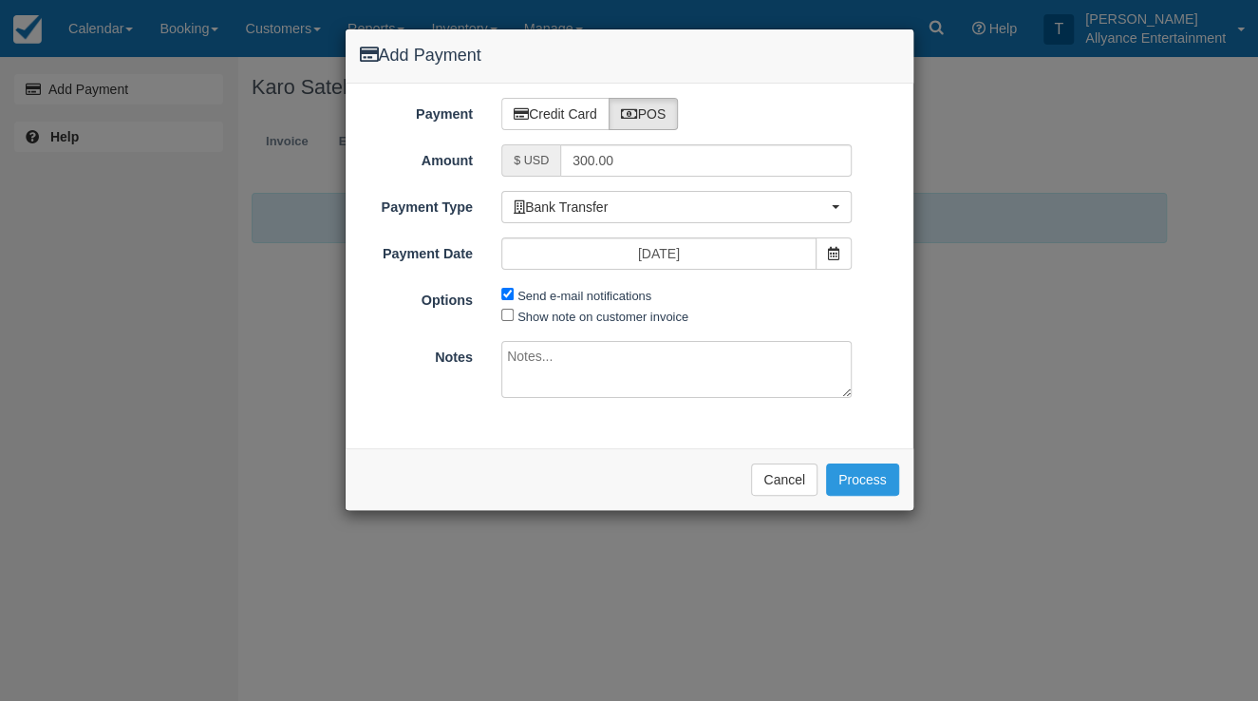
click at [563, 367] on textarea at bounding box center [676, 369] width 350 height 57
type textarea "Zelle"
click at [862, 473] on button "Process" at bounding box center [862, 479] width 73 height 32
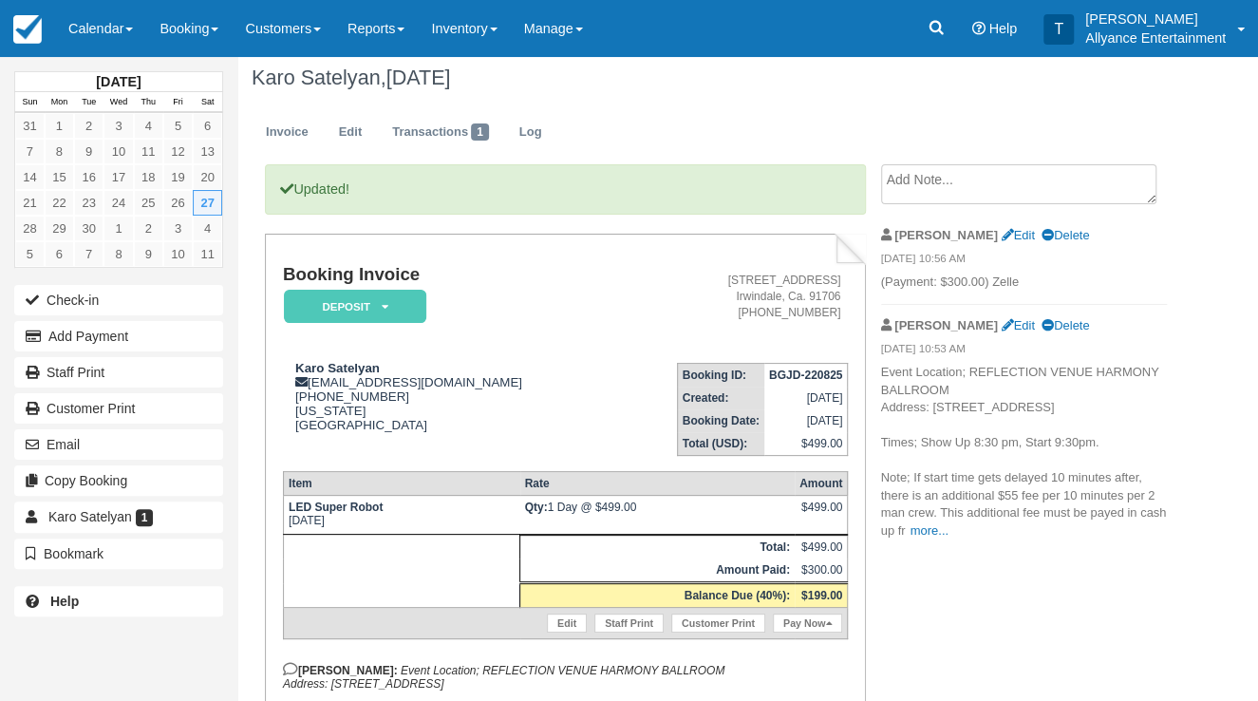
scroll to position [9, 0]
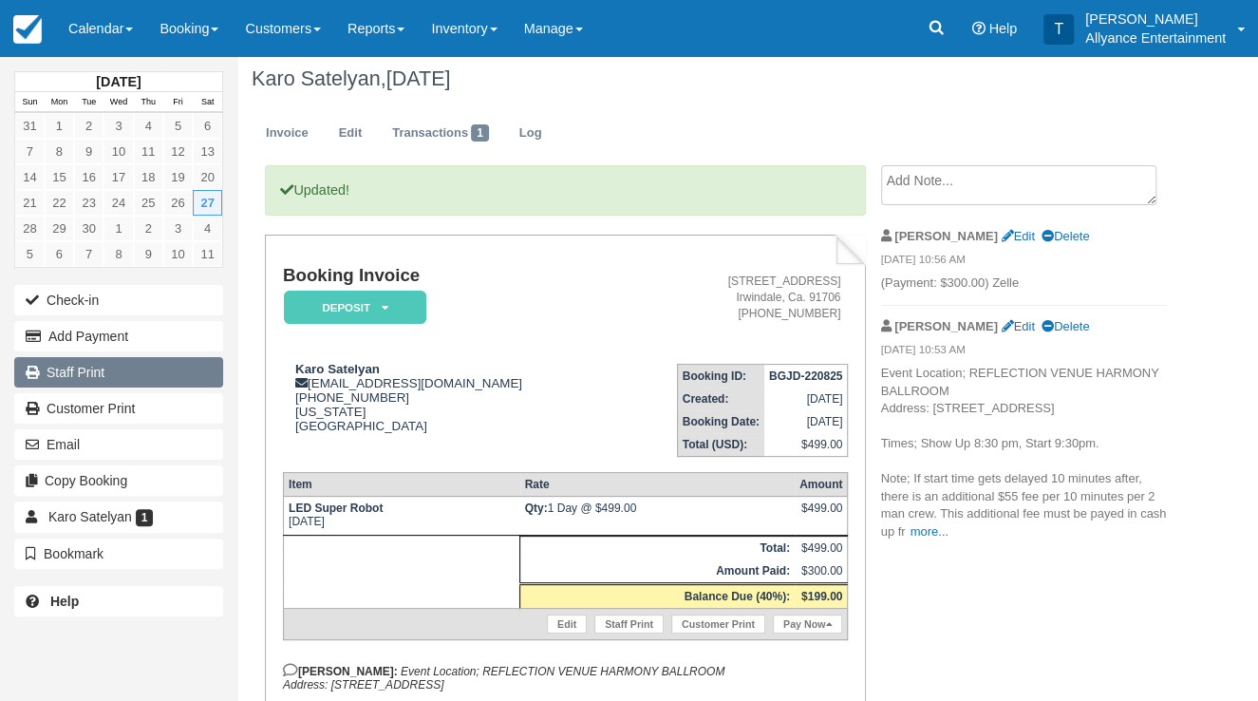
click at [146, 373] on link "Staff Print" at bounding box center [118, 372] width 209 height 30
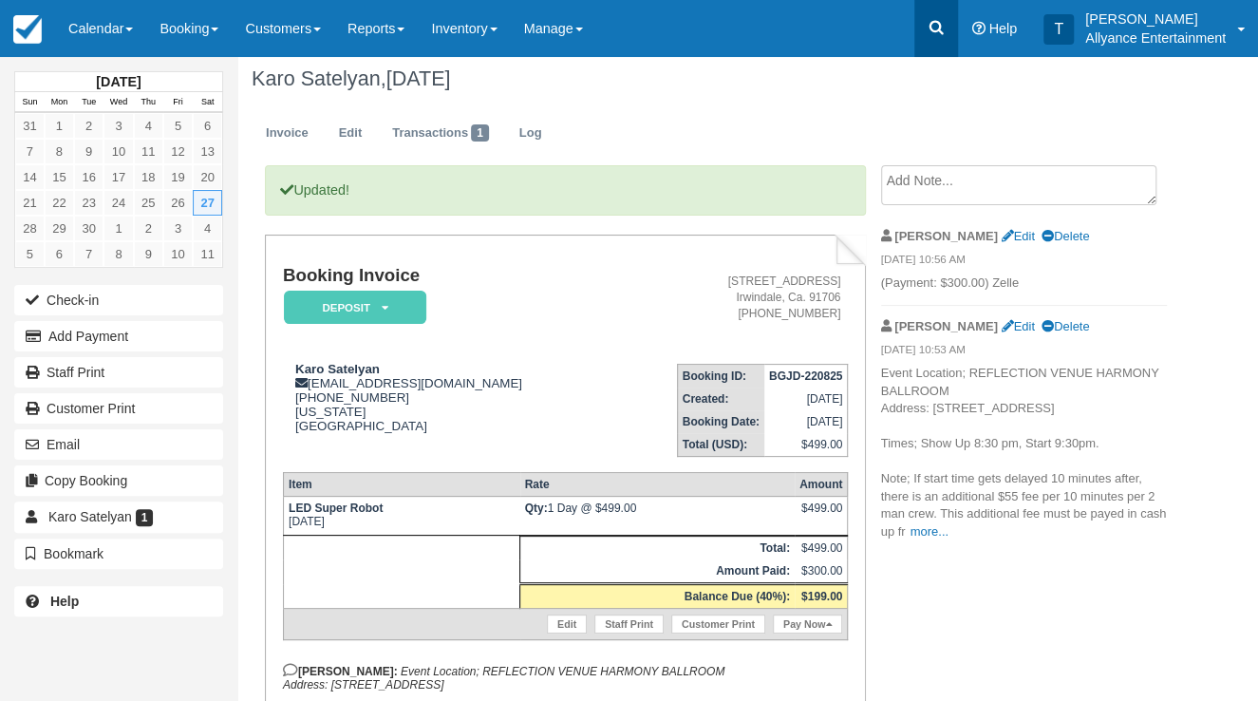
click at [937, 28] on icon at bounding box center [936, 27] width 19 height 19
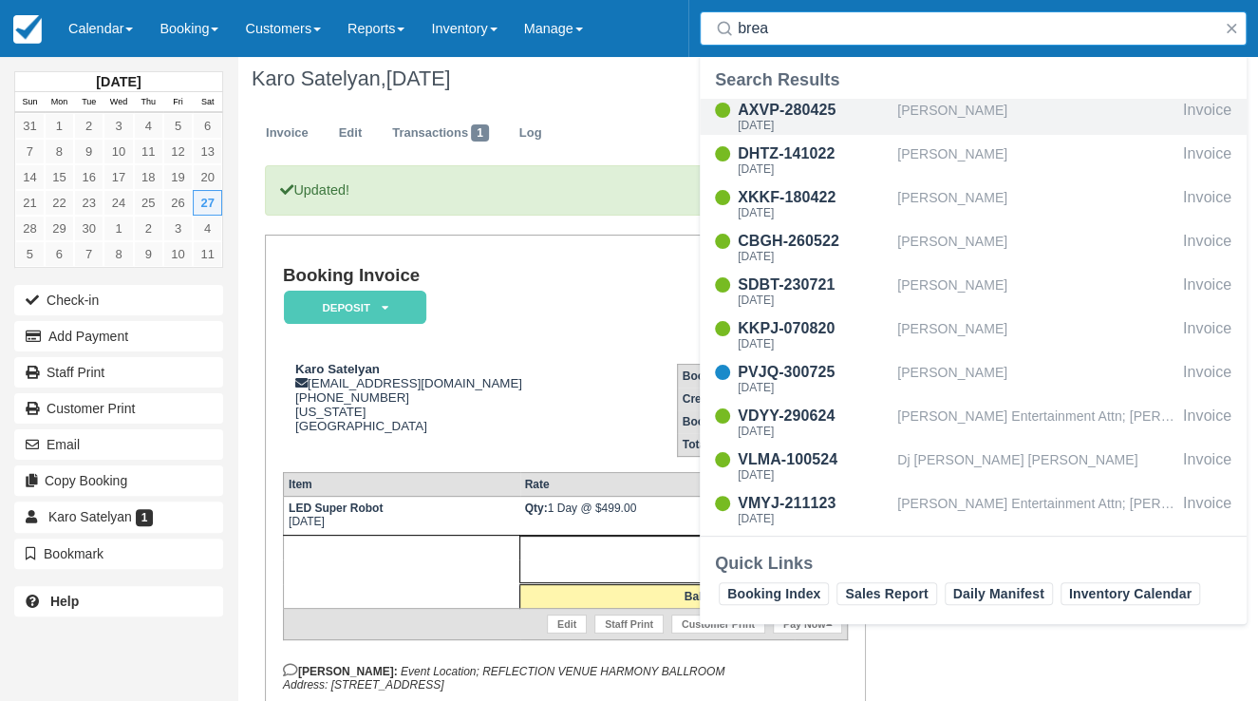
type input "brea"
click at [962, 106] on div "[PERSON_NAME]" at bounding box center [1036, 117] width 278 height 36
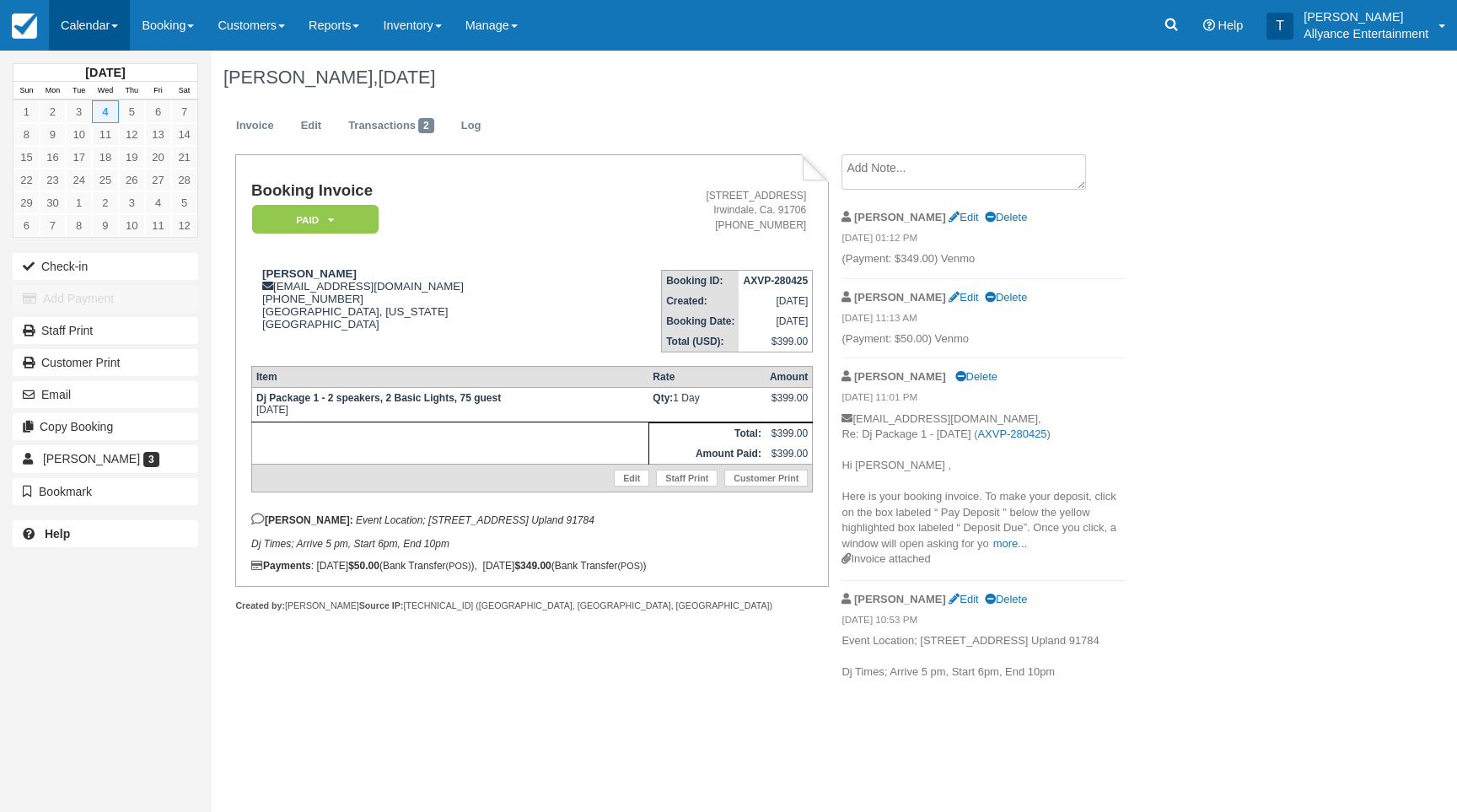
click at [96, 25] on link "Calendar" at bounding box center [89, 25] width 81 height 51
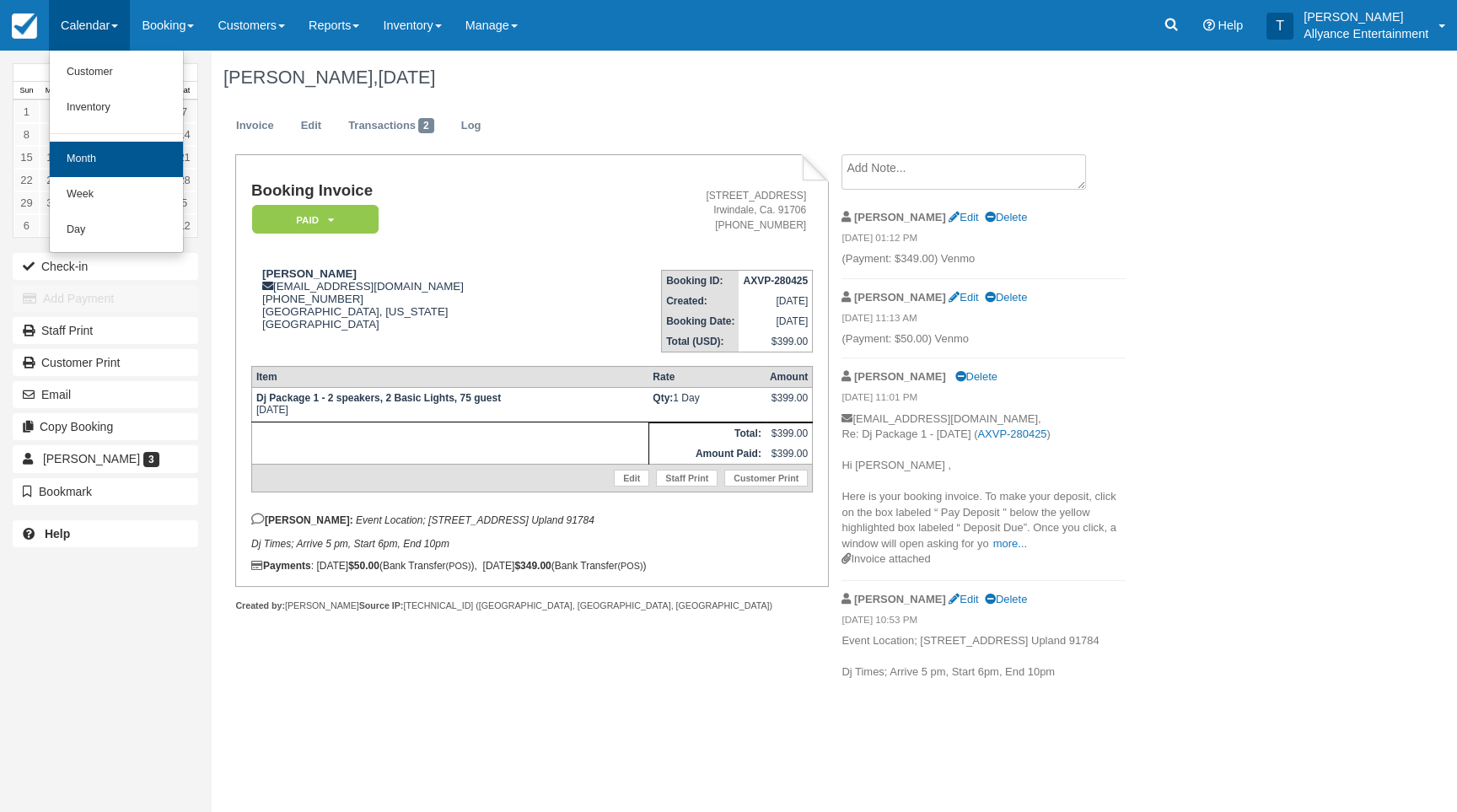
click at [68, 162] on link "Month" at bounding box center [116, 160] width 133 height 35
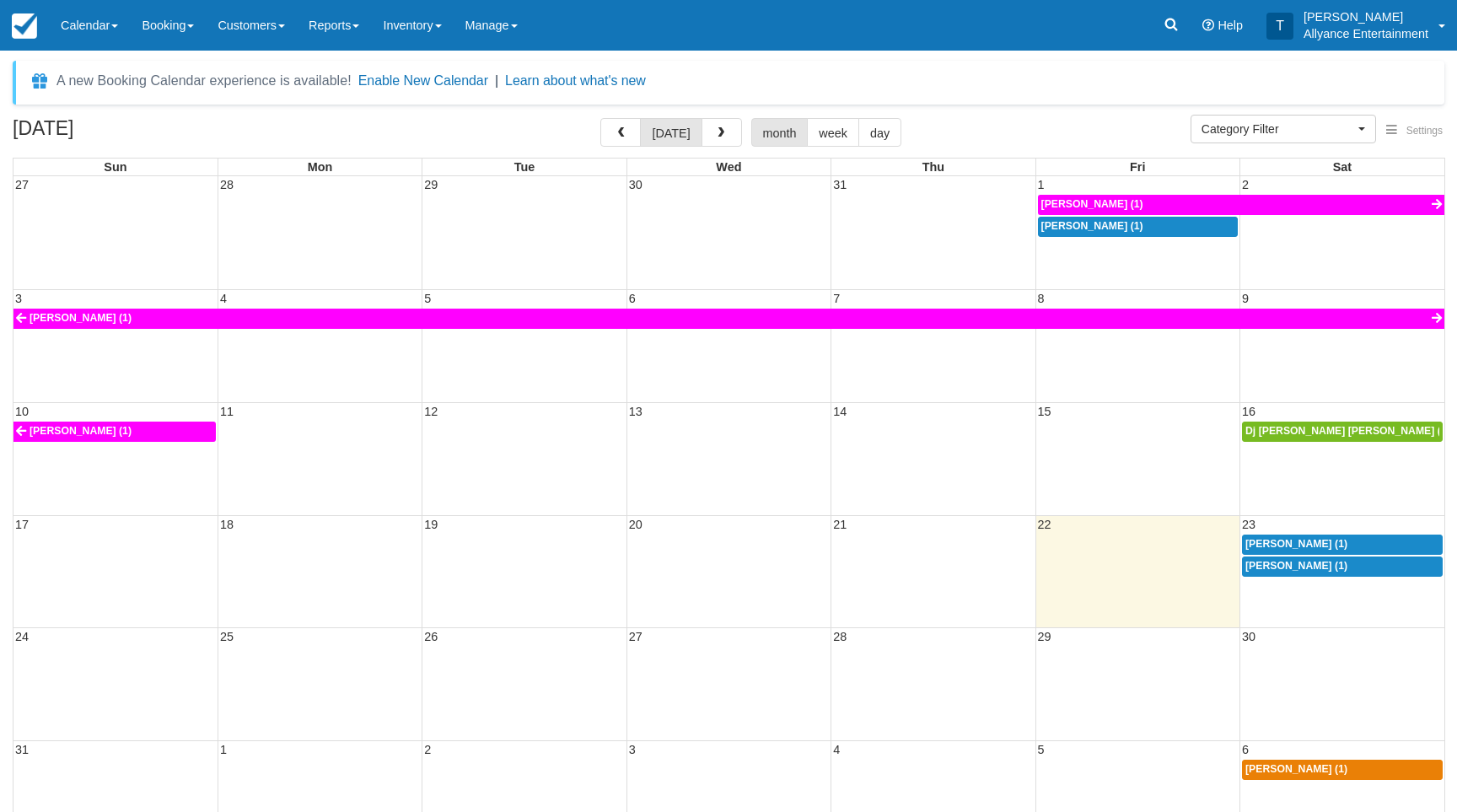
select select
click at [630, 126] on button "button" at bounding box center [621, 132] width 41 height 28
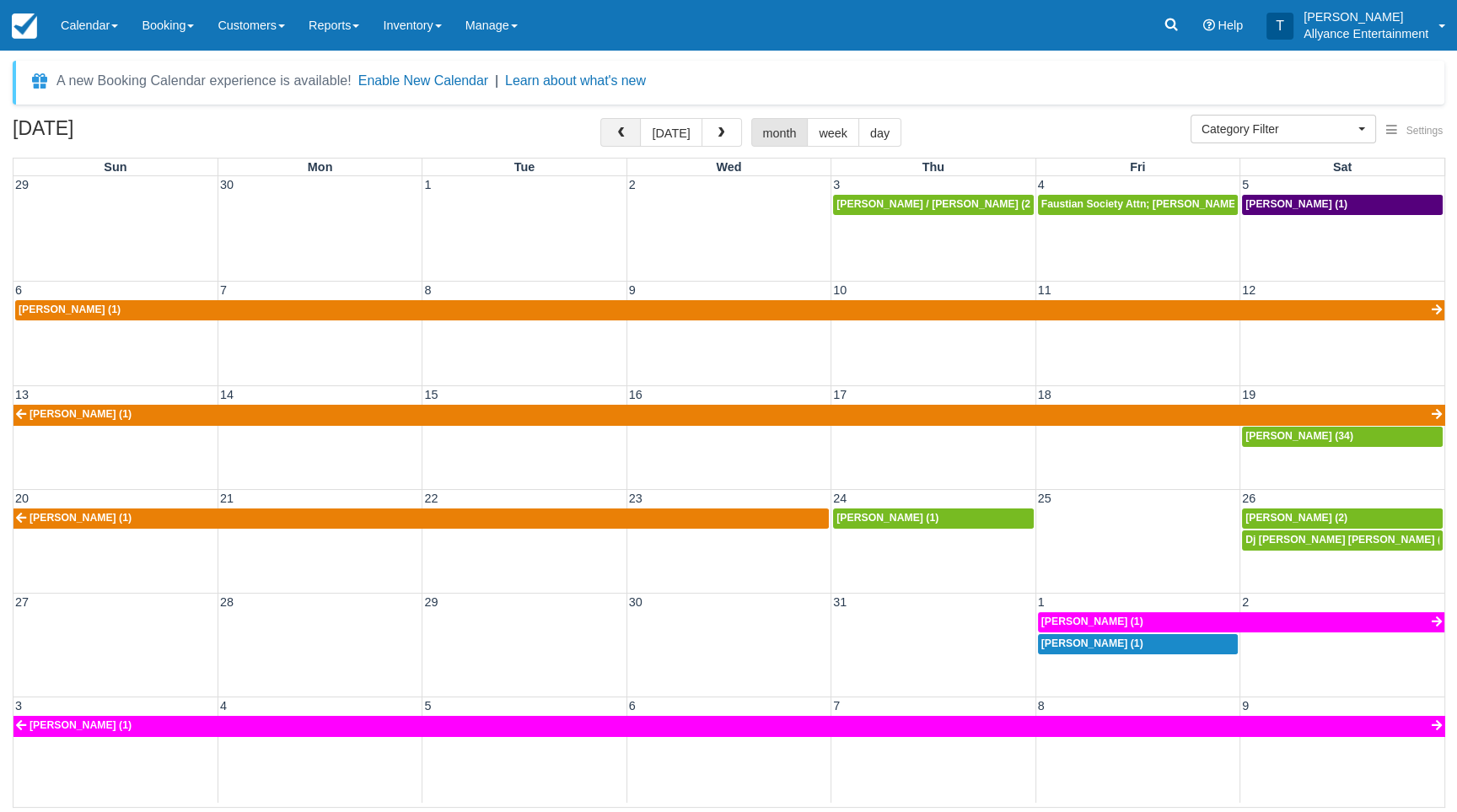
click at [630, 126] on button "button" at bounding box center [621, 132] width 41 height 28
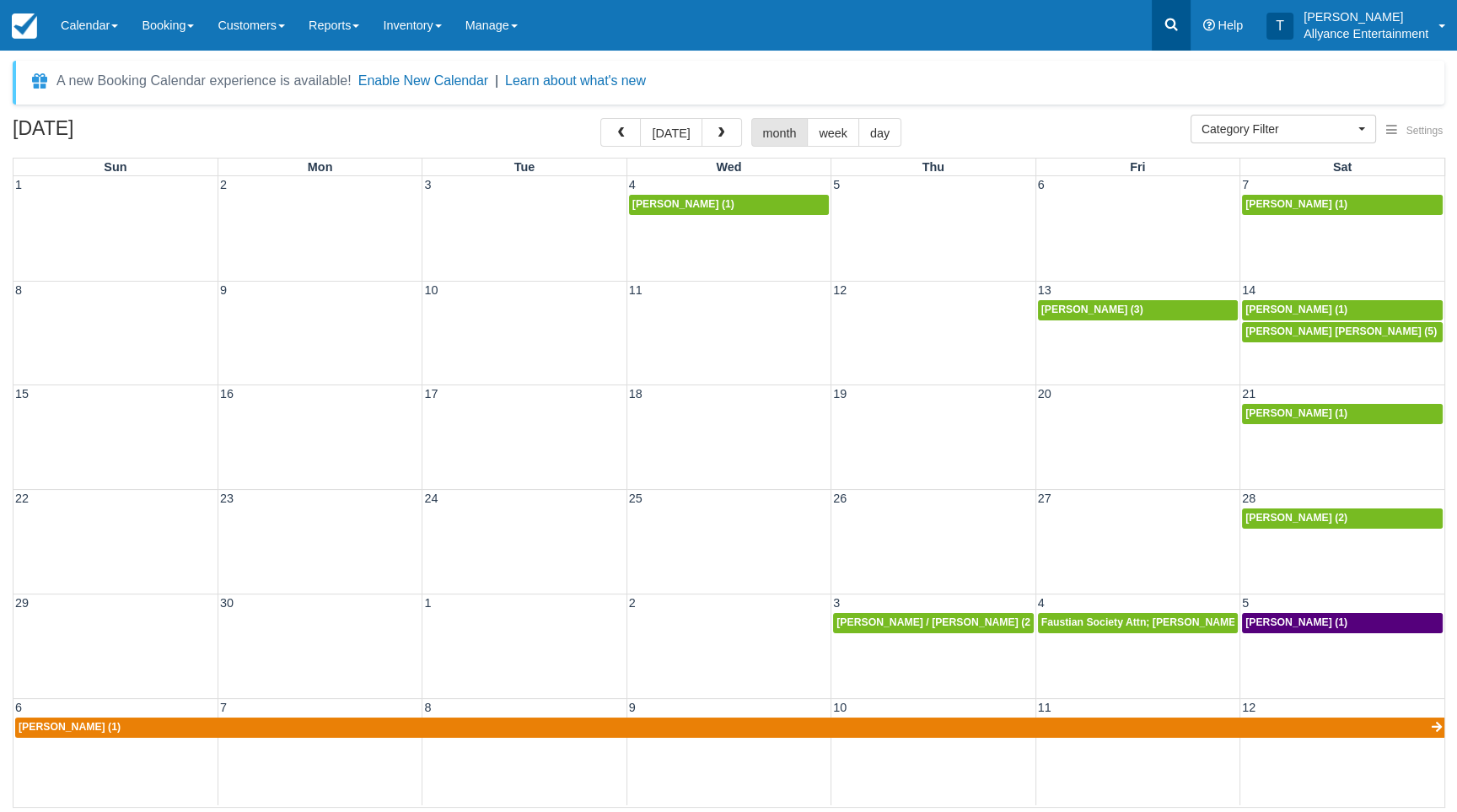
click at [1172, 28] on icon at bounding box center [1171, 25] width 12 height 12
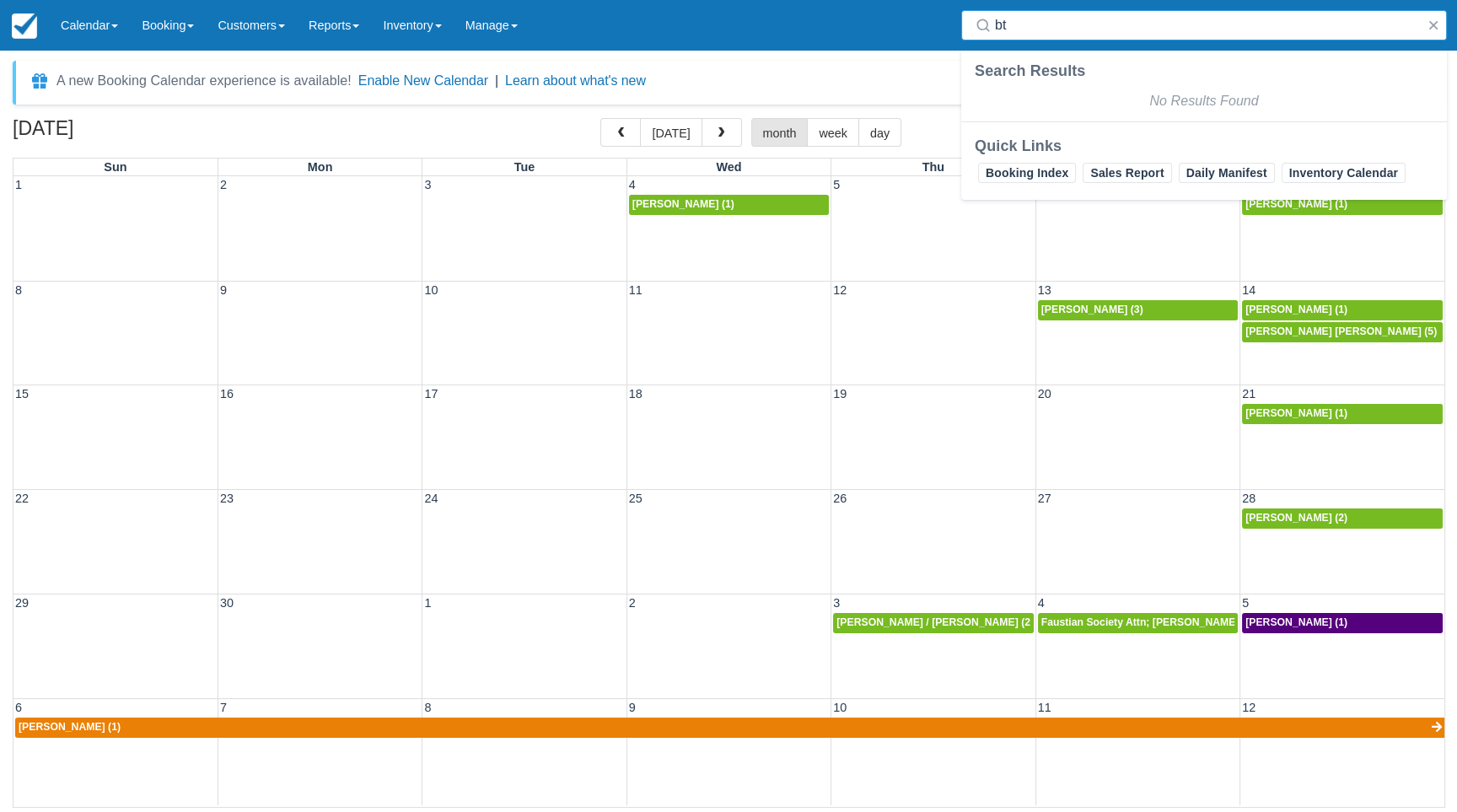
type input "b"
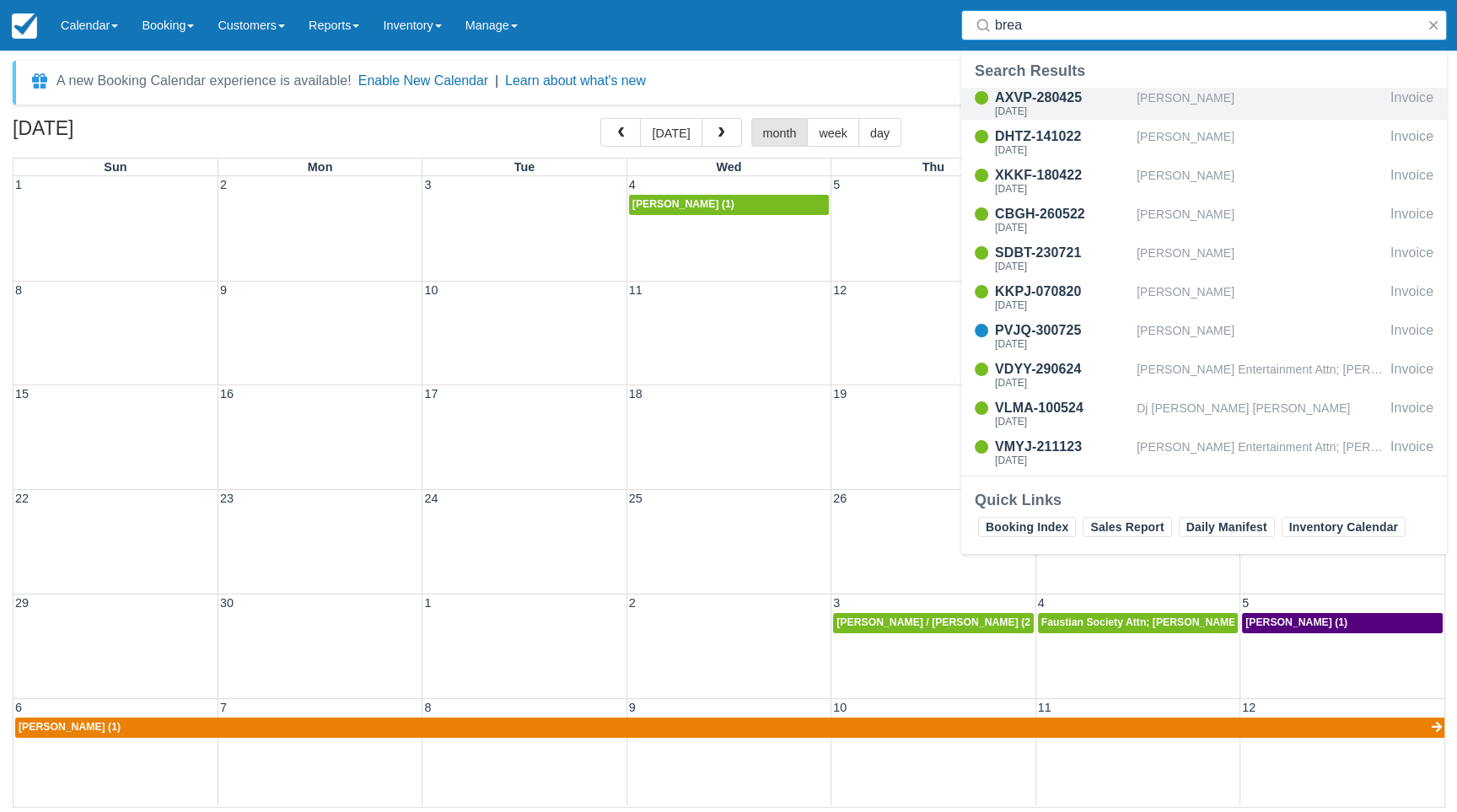
type input "brea"
click at [1084, 101] on div "AXVP-280425" at bounding box center [1063, 98] width 135 height 20
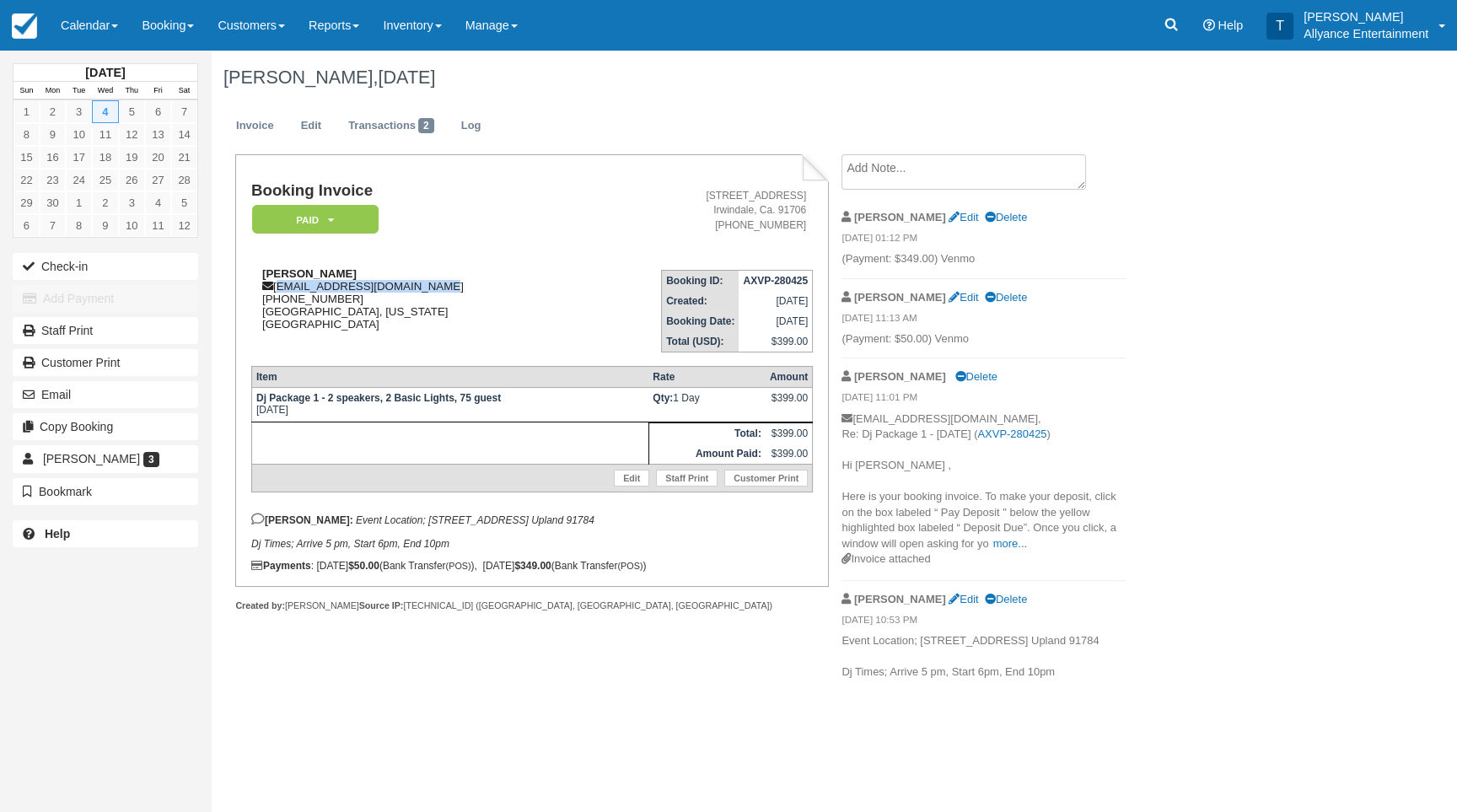
drag, startPoint x: 276, startPoint y: 288, endPoint x: 434, endPoint y: 290, distance: 158.0
click at [434, 290] on div "[PERSON_NAME] [EMAIL_ADDRESS][DOMAIN_NAME] [PHONE_NUMBER] Upland, [US_STATE][GE…" at bounding box center [415, 298] width 327 height 63
copy div "[EMAIL_ADDRESS][DOMAIN_NAME]"
click at [90, 20] on link "Calendar" at bounding box center [89, 25] width 81 height 51
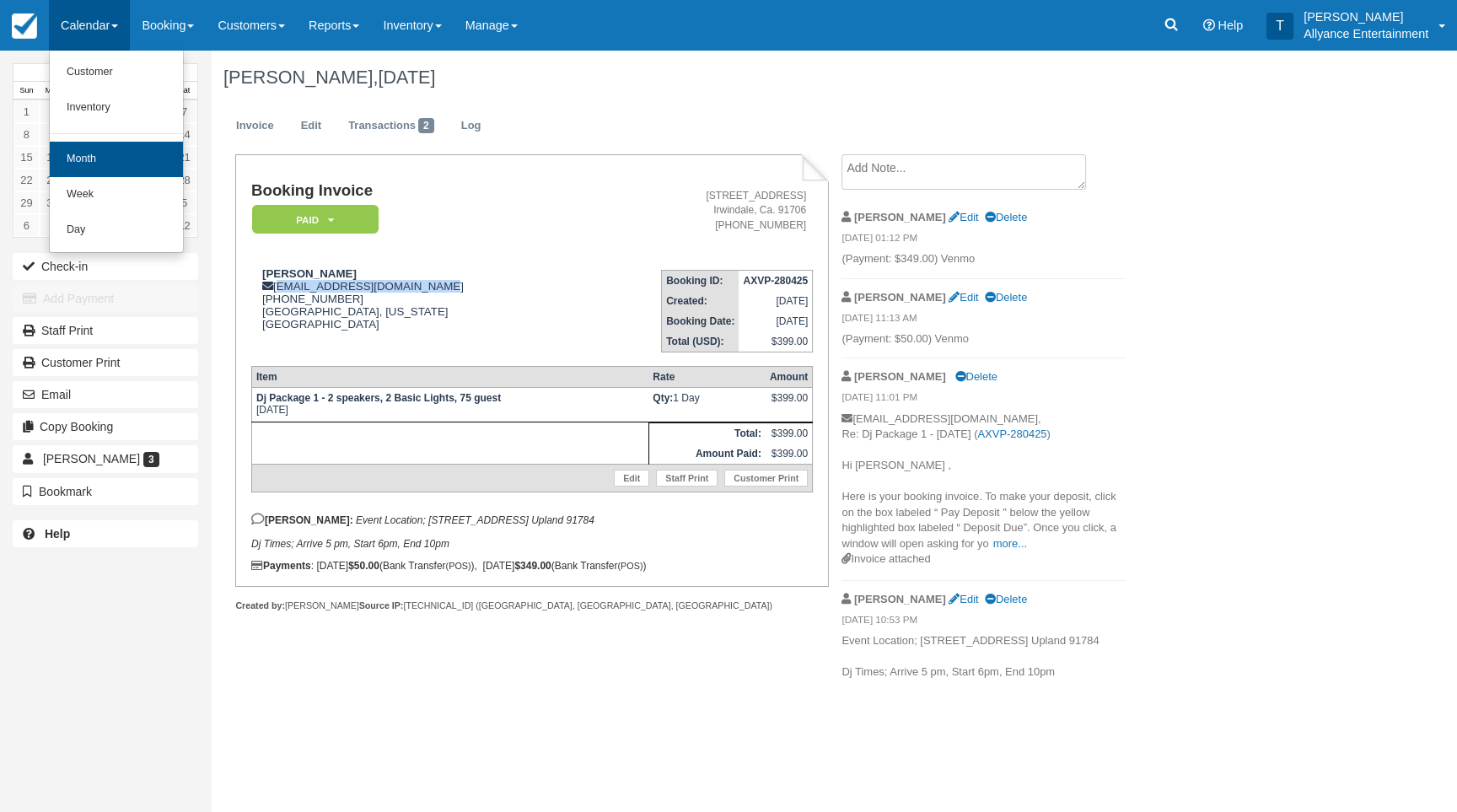
click at [84, 154] on link "Month" at bounding box center [116, 160] width 133 height 35
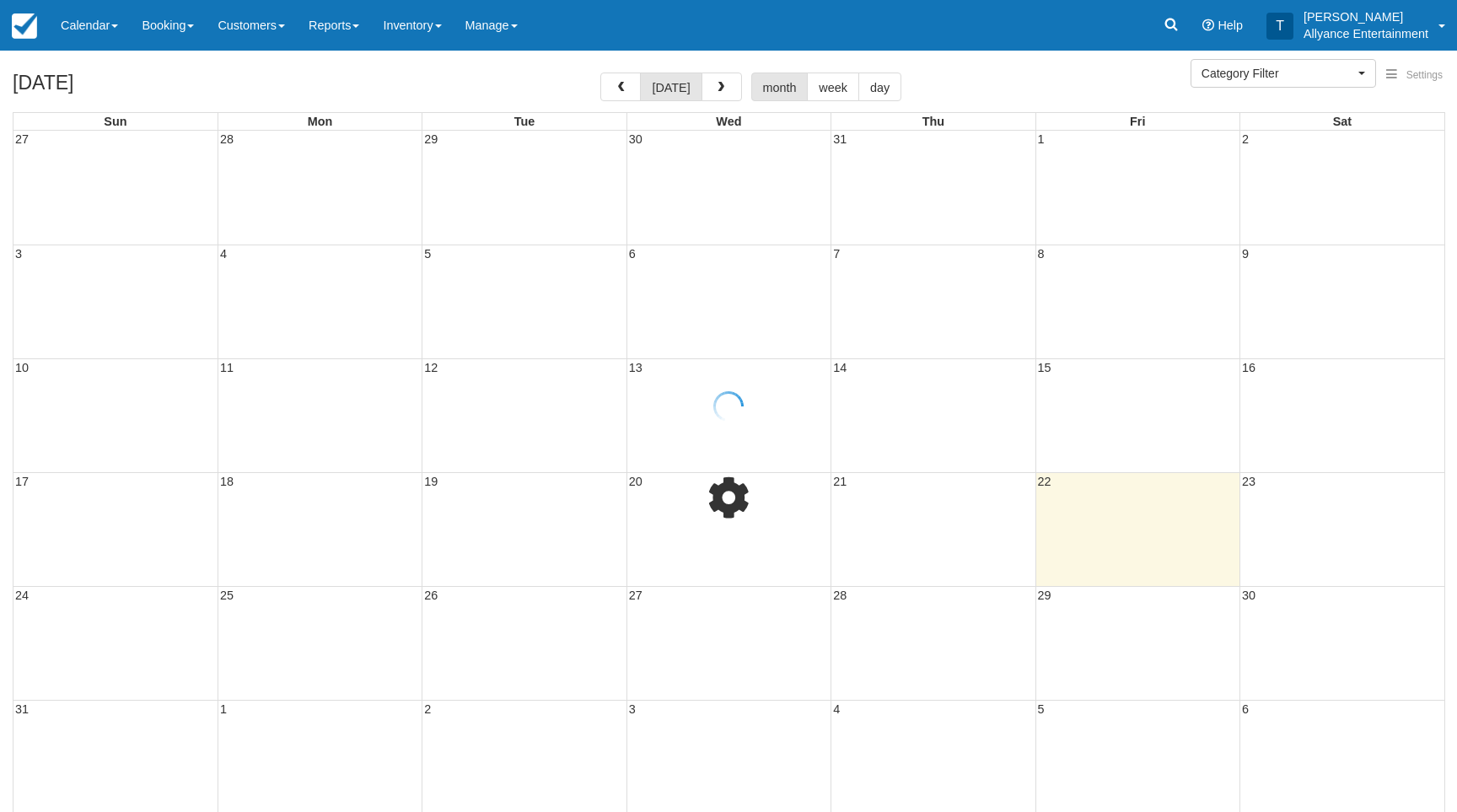
select select
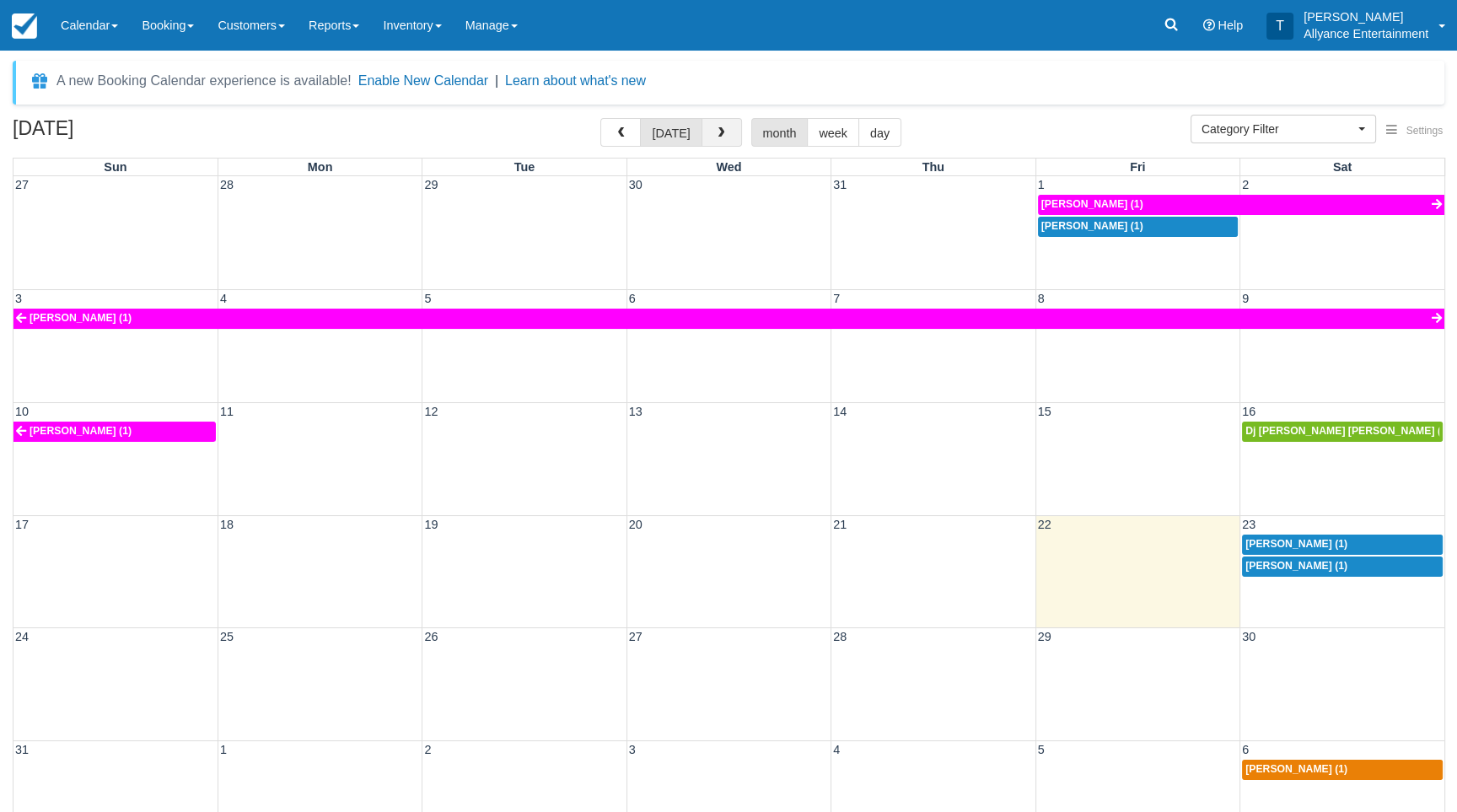
click at [706, 123] on button "button" at bounding box center [722, 132] width 41 height 28
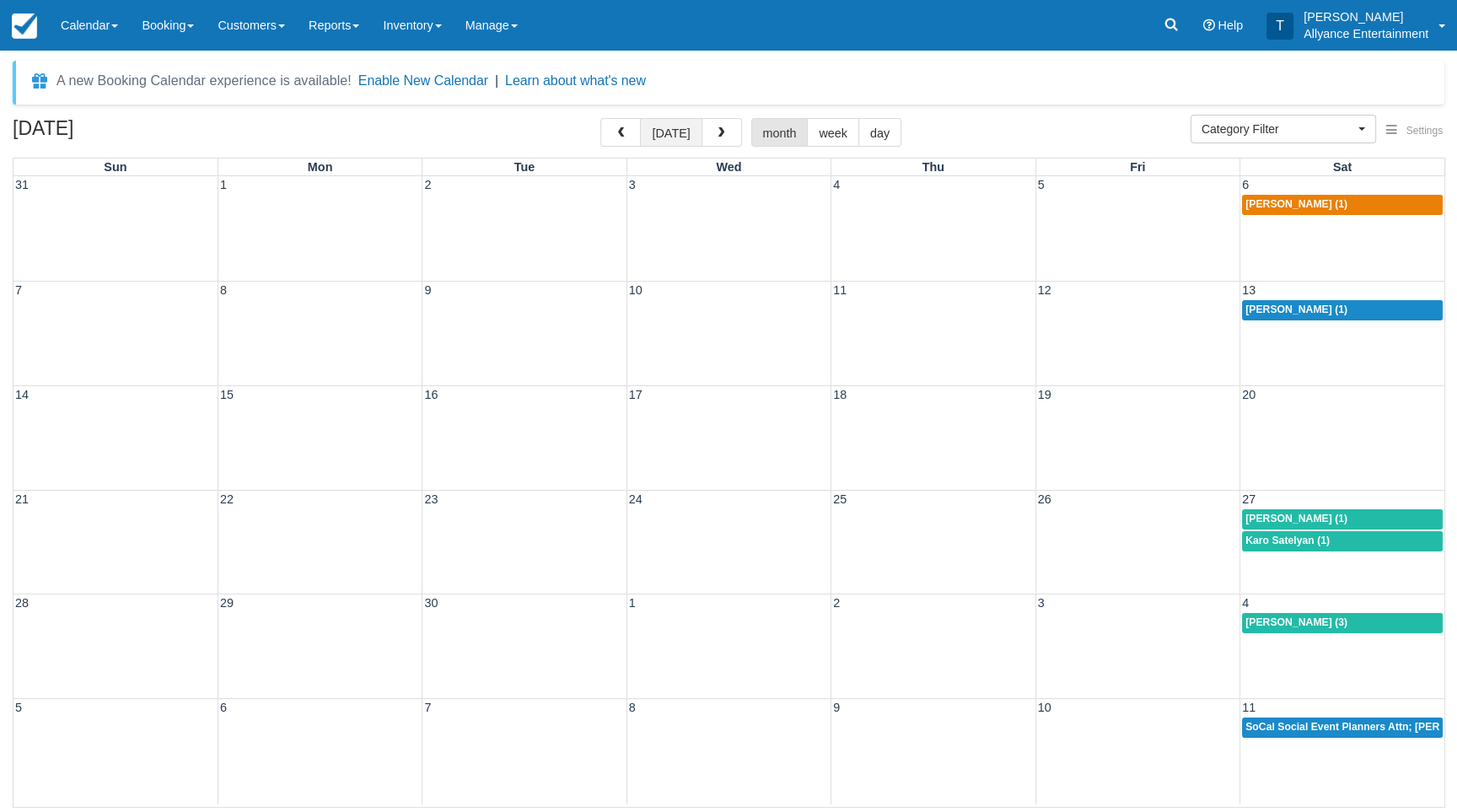
click at [668, 130] on button "[DATE]" at bounding box center [670, 132] width 61 height 28
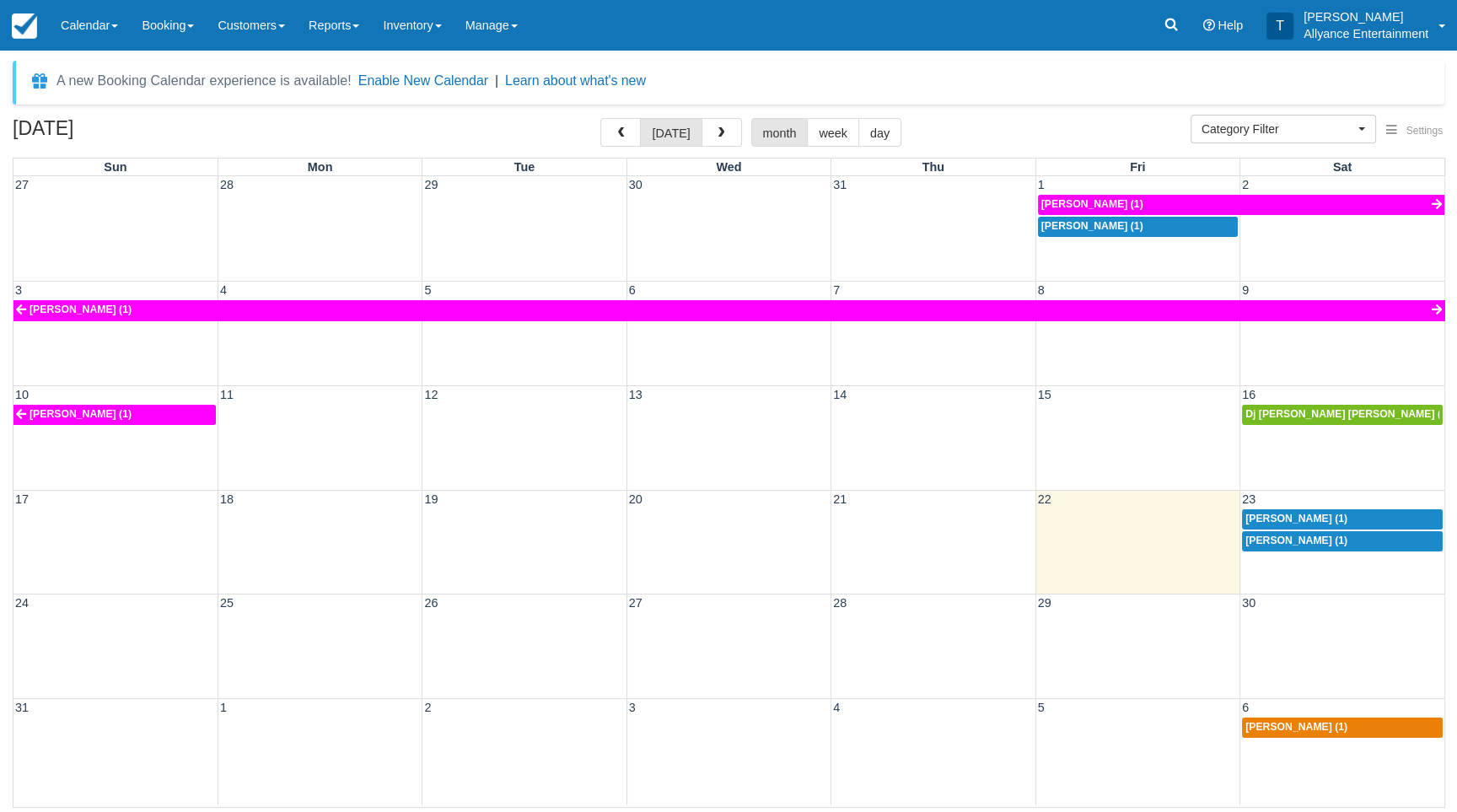
click at [1287, 512] on span "[PERSON_NAME] (1)" at bounding box center [1296, 517] width 102 height 12
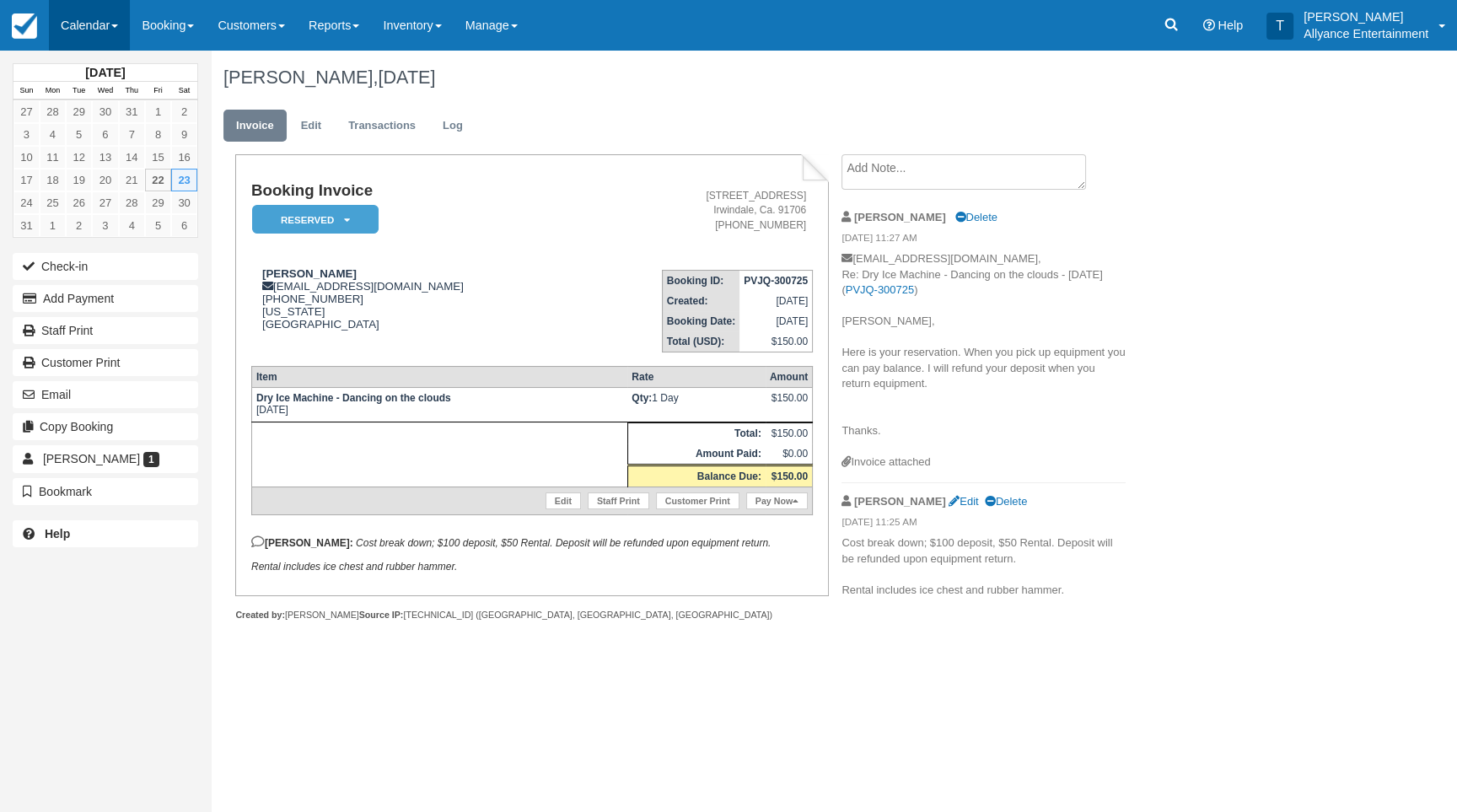
click at [75, 22] on link "Calendar" at bounding box center [89, 25] width 81 height 51
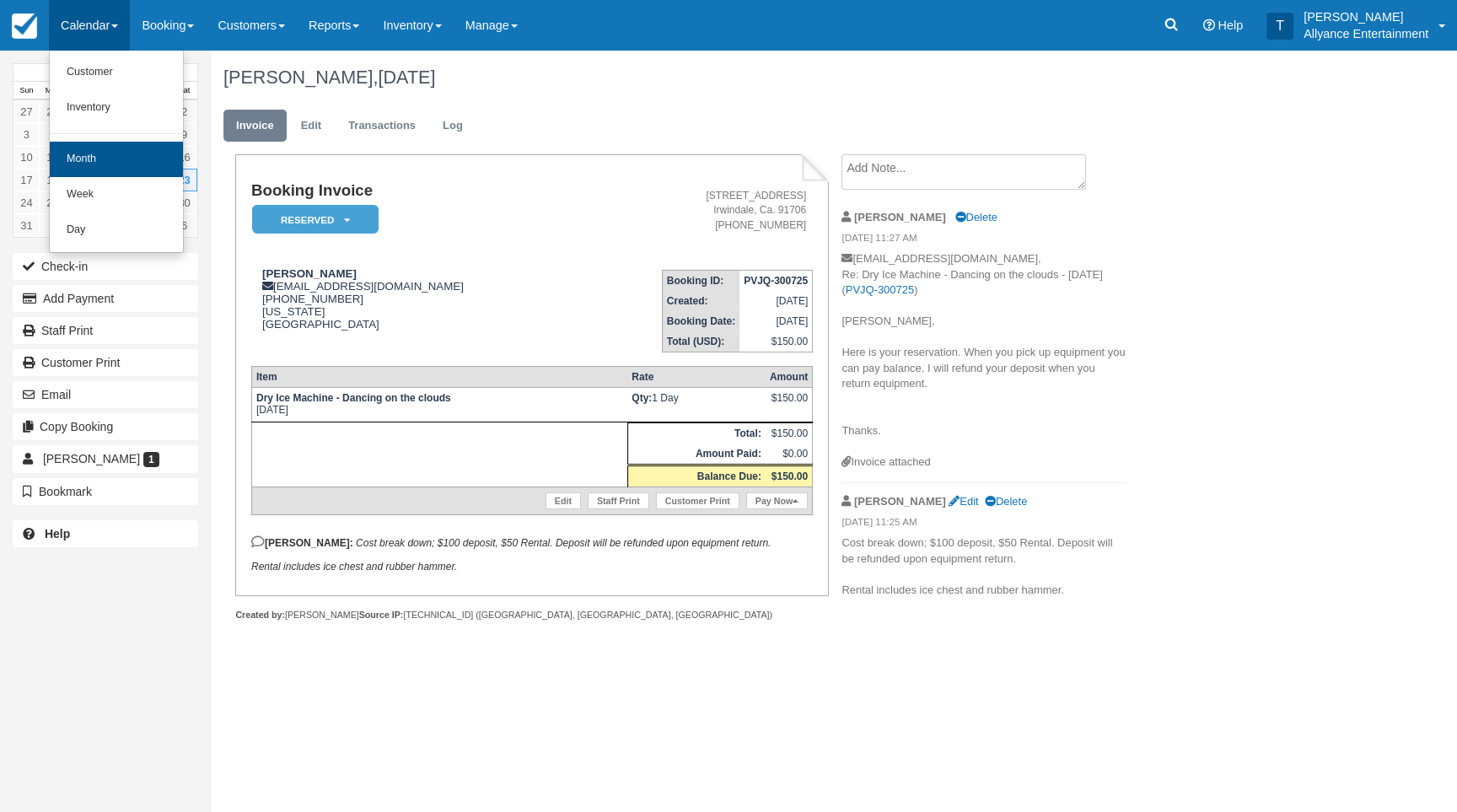
click at [106, 159] on link "Month" at bounding box center [116, 160] width 133 height 35
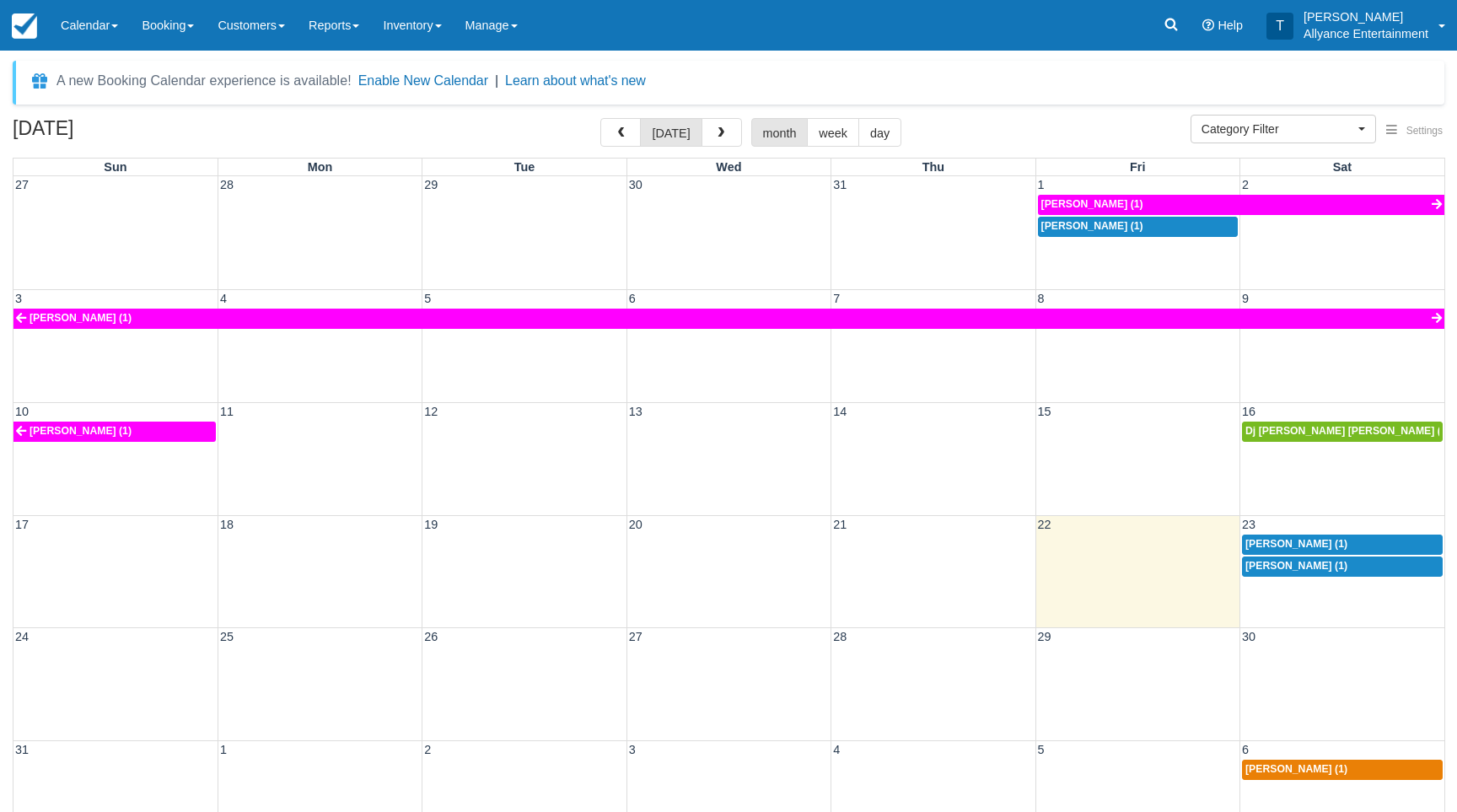
select select
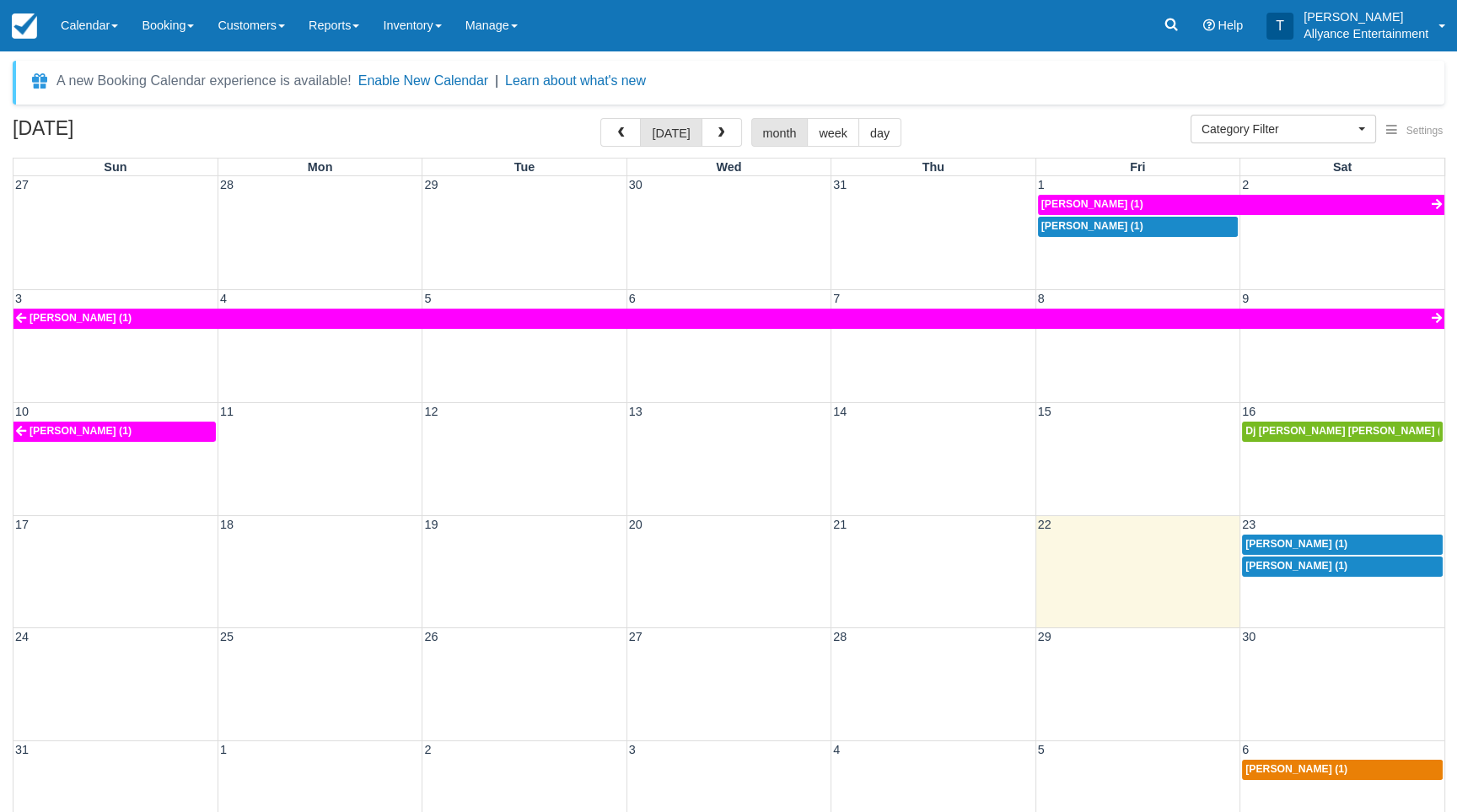
click at [1293, 565] on span "[PERSON_NAME] (1)" at bounding box center [1296, 565] width 102 height 12
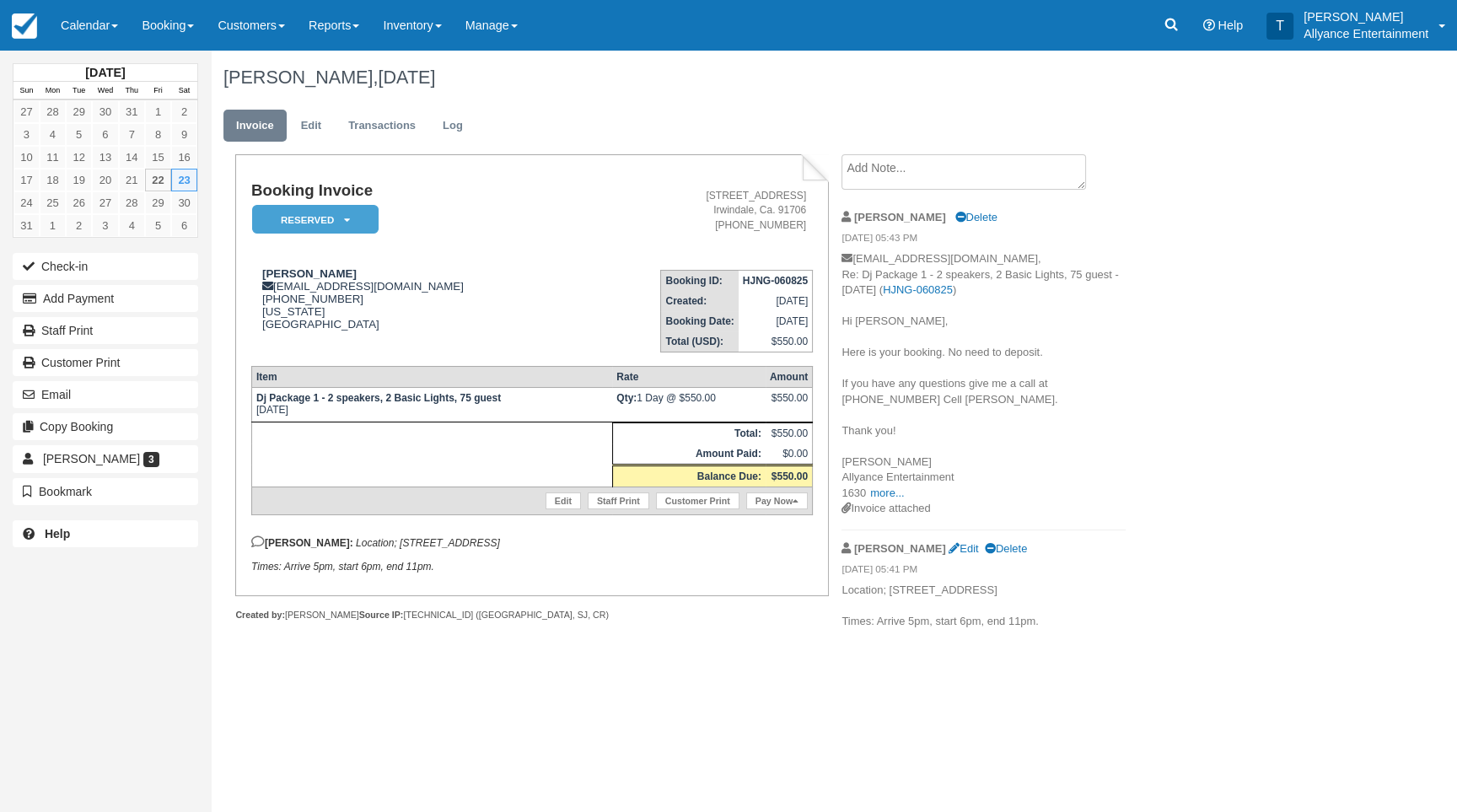
drag, startPoint x: 343, startPoint y: 545, endPoint x: 552, endPoint y: 554, distance: 209.2
click at [552, 554] on p "[PERSON_NAME]: Location; [STREET_ADDRESS] Times: Arrive 5pm, start 6pm, end 11p…" at bounding box center [532, 554] width 561 height 37
copy em "[STREET_ADDRESS]"
click at [620, 708] on div "[DATE] Sun Mon Tue Wed Thu Fri Sat 27 28 29 30 31 1 2 3 4 5 6 7 8 9 10 11 12 13…" at bounding box center [728, 431] width 1457 height 761
click at [310, 129] on link "Edit" at bounding box center [311, 125] width 45 height 33
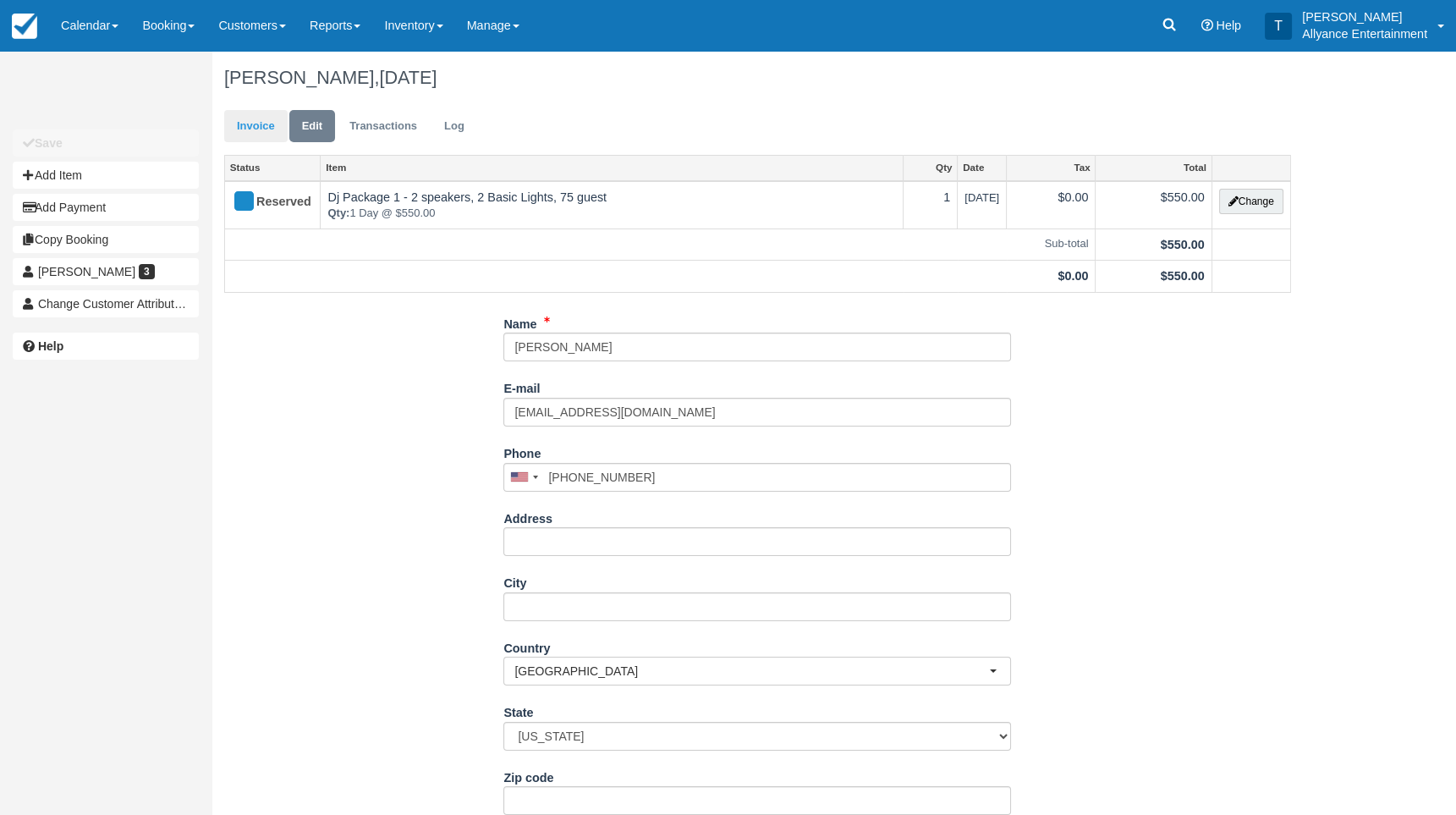
click at [265, 129] on link "Invoice" at bounding box center [256, 126] width 63 height 33
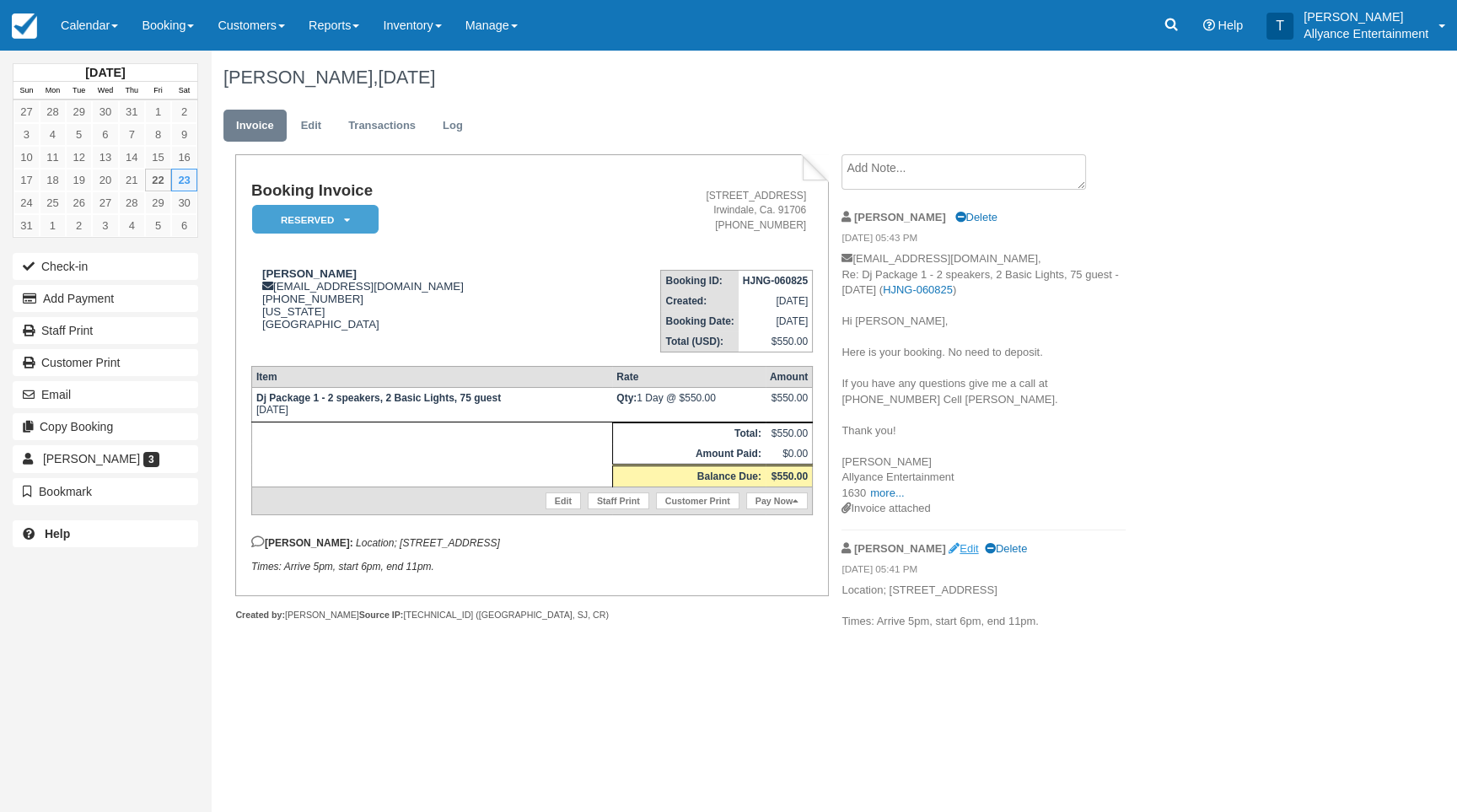
click at [948, 542] on link "Edit" at bounding box center [962, 548] width 29 height 12
type textarea "Location; [STREET_ADDRESS] Times: Arrive 5pm, start 6pm, end 11pm."
checkbox input "true"
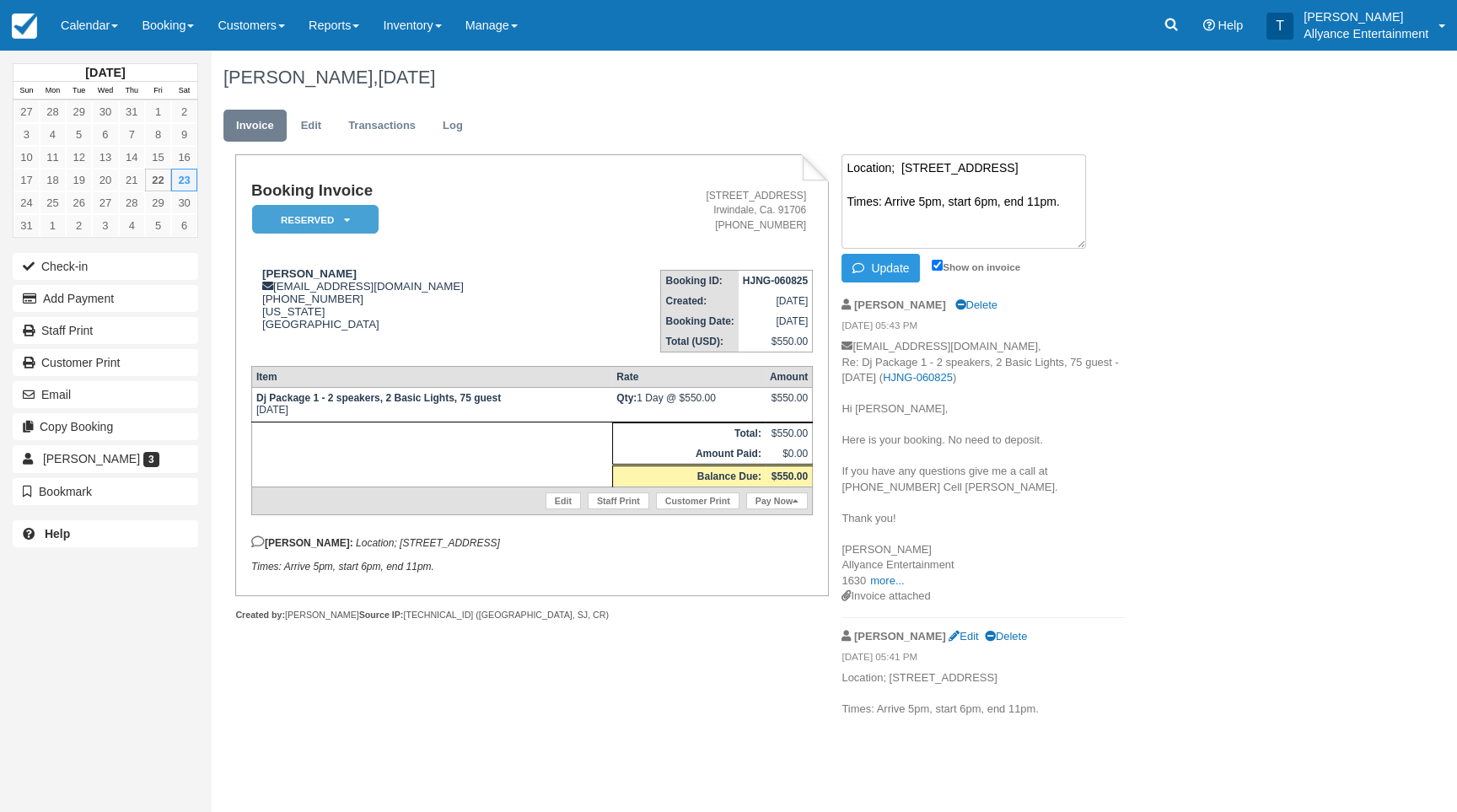
click at [978, 213] on textarea "Location; [STREET_ADDRESS] Times: Arrive 5pm, start 6pm, end 11pm." at bounding box center [963, 201] width 244 height 94
click at [920, 216] on textarea "Location; 15055 Tuscola Rd. Apple valley 92307 Times: Arrive 5pm, start 7pm, en…" at bounding box center [963, 201] width 244 height 94
type textarea "Location; 15055 Tuscola Rd. Apple valley 92307 Times: Arrive 6pm, start 7pm, en…"
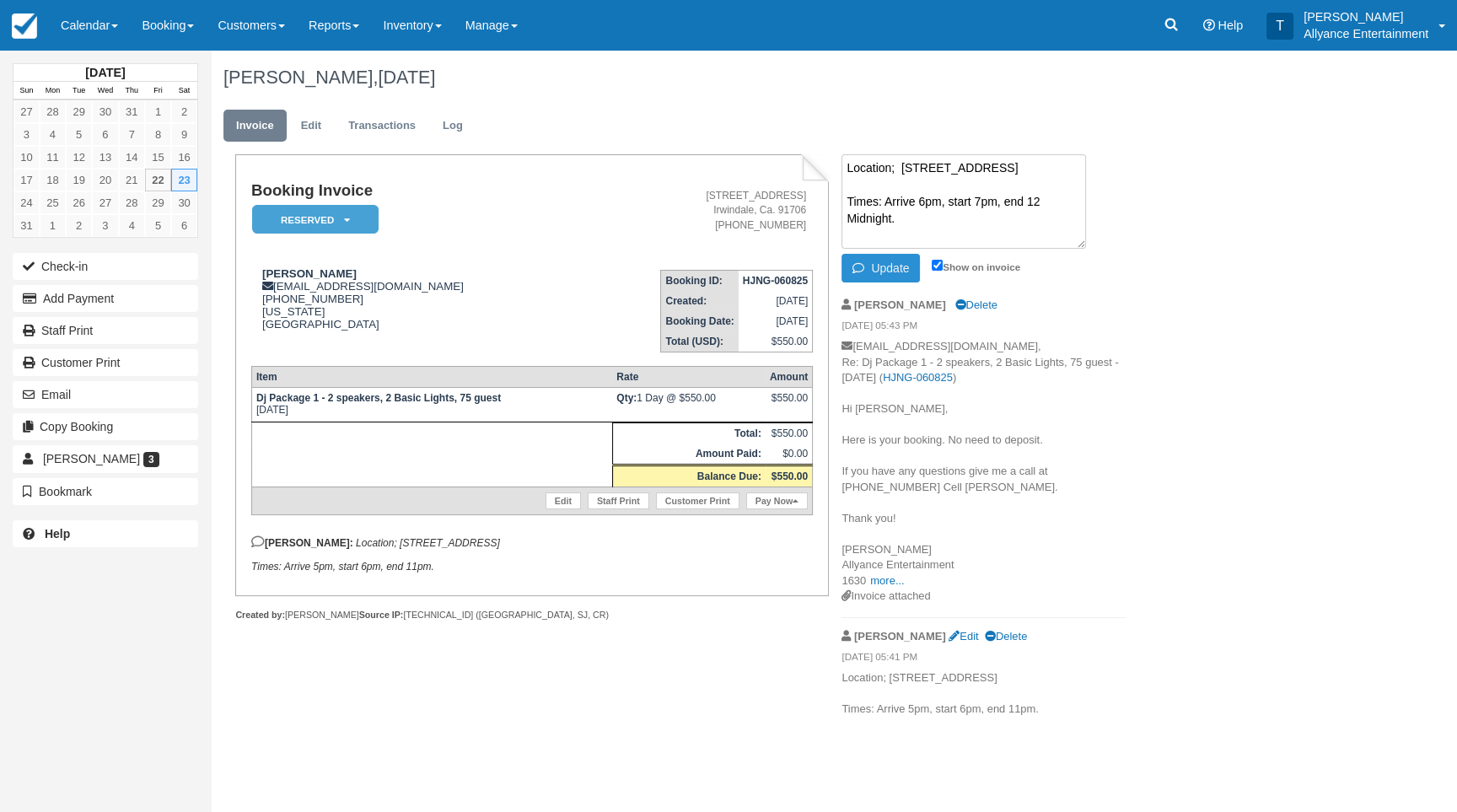
click at [872, 270] on button "Update" at bounding box center [881, 268] width 78 height 28
